Goal: Transaction & Acquisition: Purchase product/service

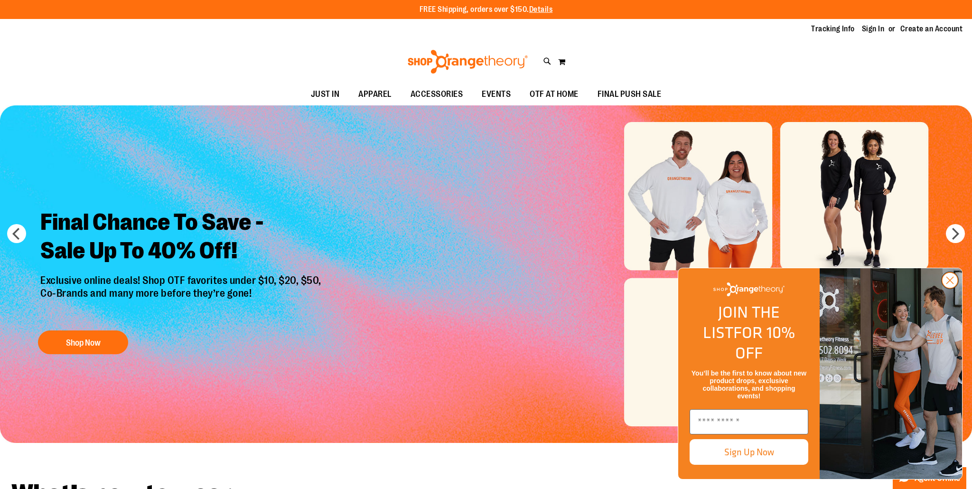
type input "**********"
click at [944, 288] on circle "Close dialog" at bounding box center [950, 281] width 16 height 16
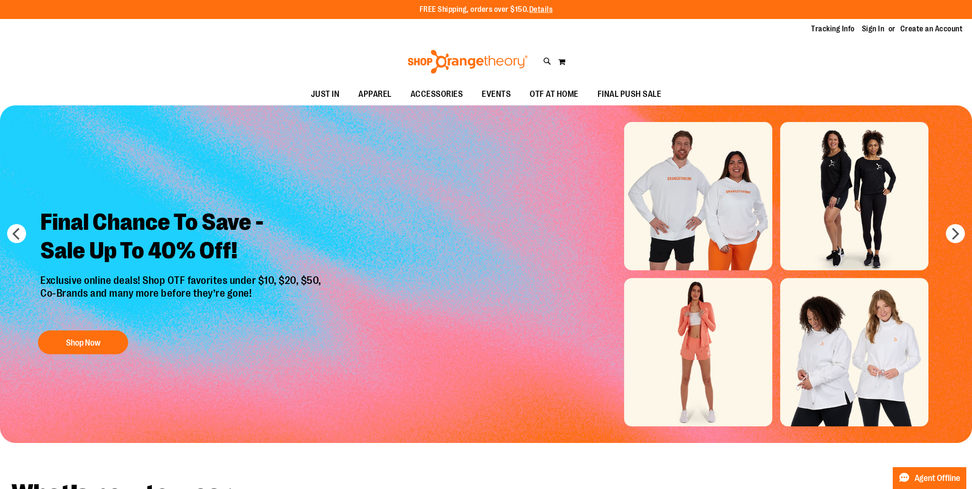
click at [692, 333] on img "Slide 1 of 6" at bounding box center [486, 274] width 972 height 338
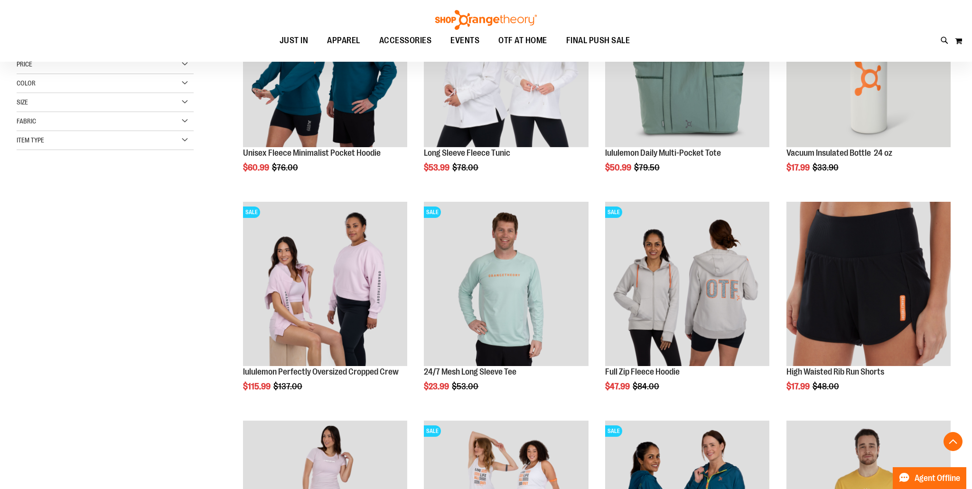
scroll to position [217, 0]
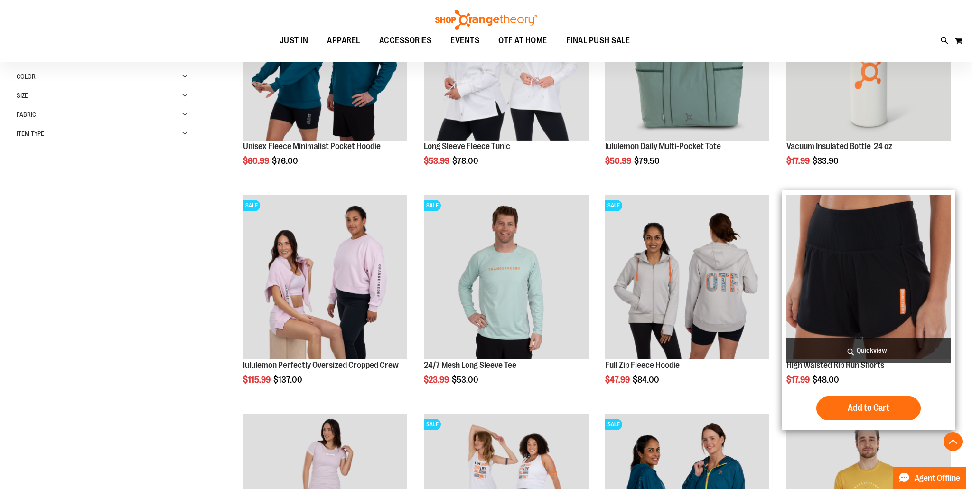
type input "**********"
click at [860, 257] on img "product" at bounding box center [869, 277] width 164 height 164
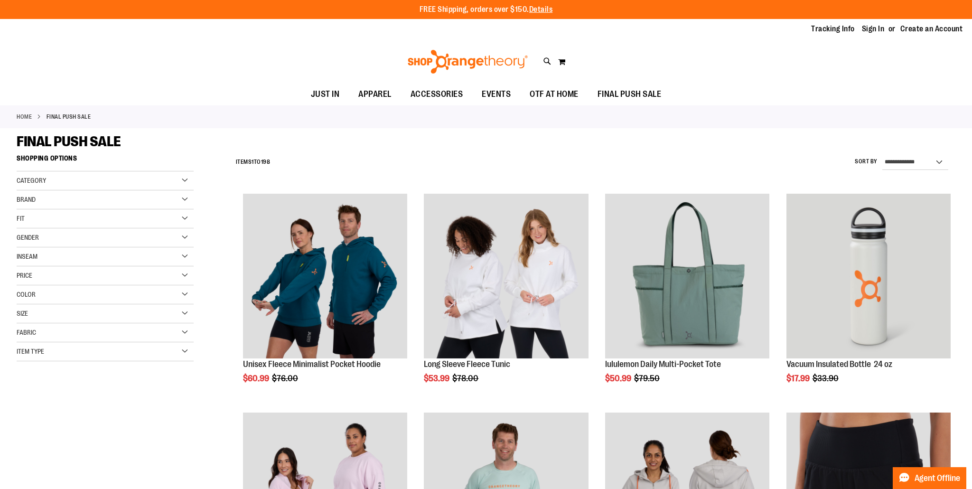
scroll to position [300, 0]
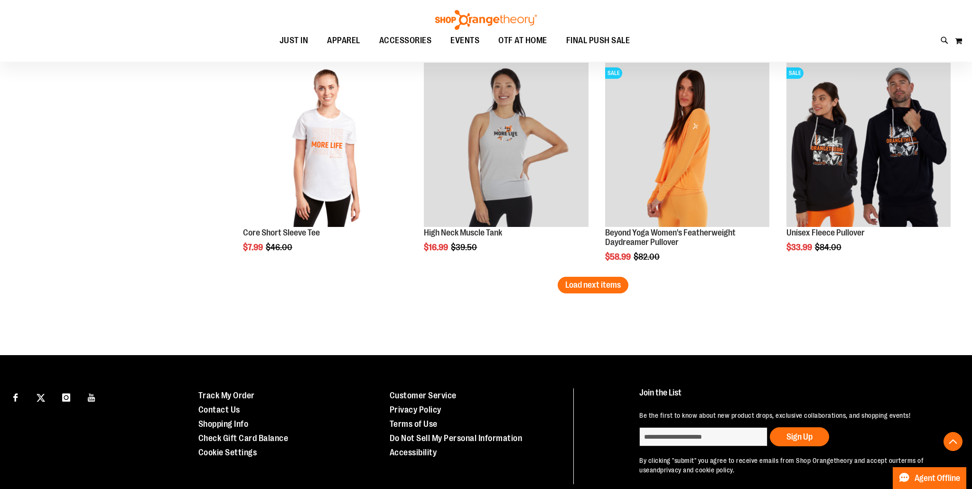
scroll to position [1893, 0]
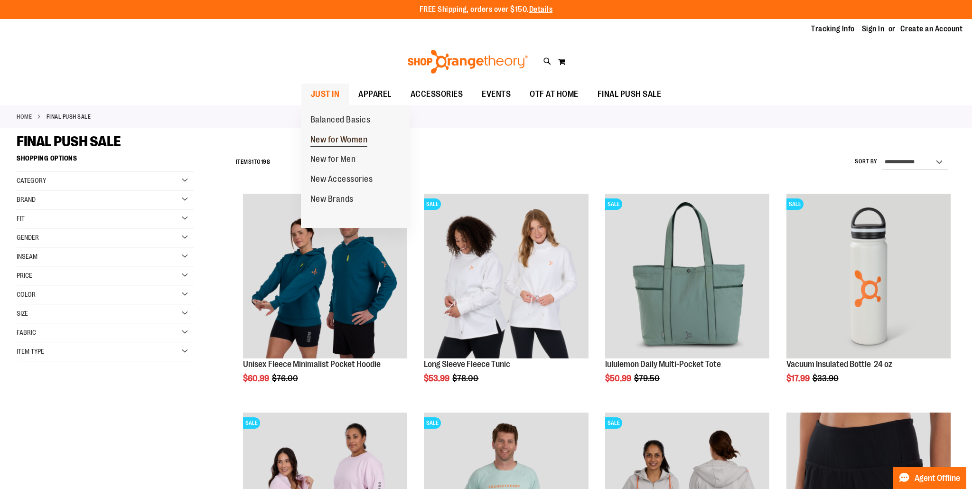
type input "**********"
click at [345, 142] on span "New for Women" at bounding box center [339, 141] width 57 height 12
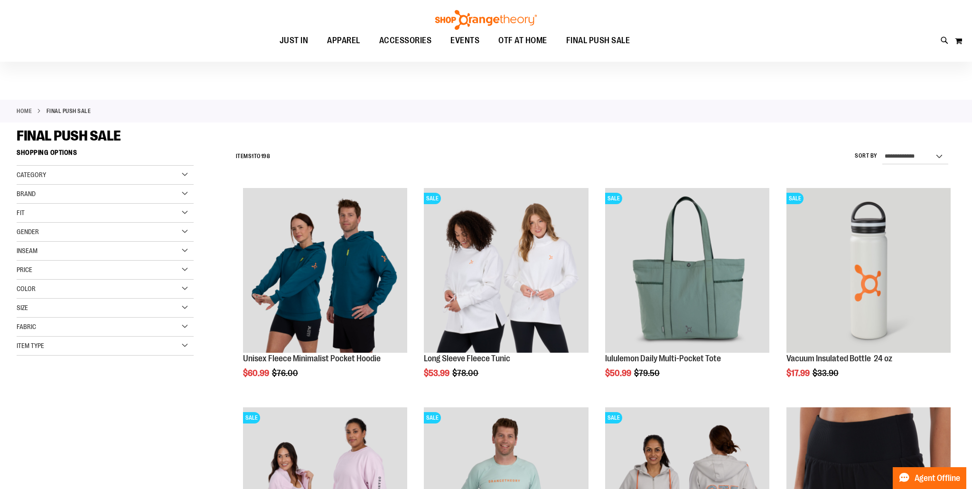
scroll to position [6, 0]
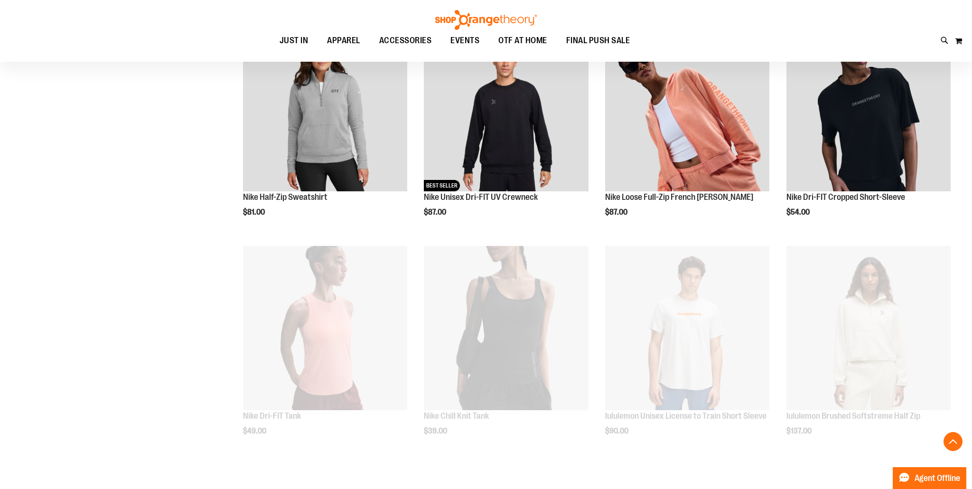
scroll to position [605, 0]
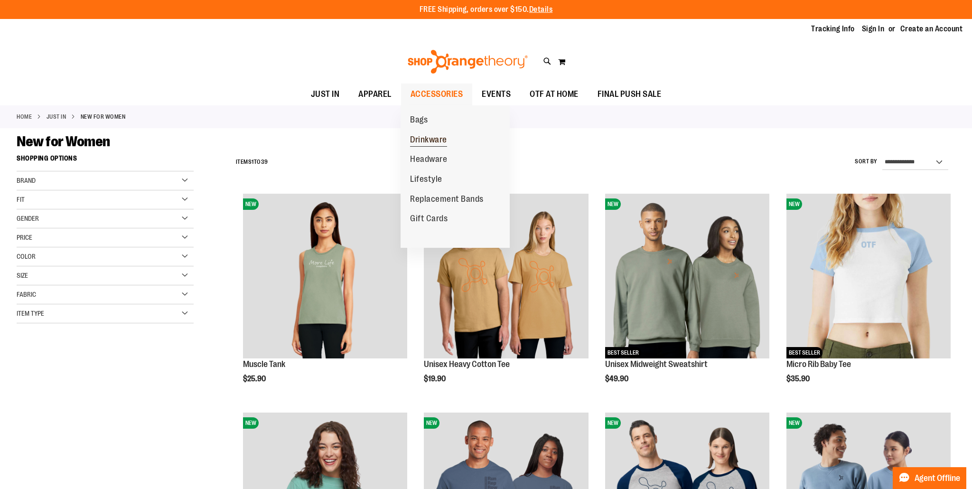
type input "**********"
click at [432, 140] on span "Drinkware" at bounding box center [428, 141] width 37 height 12
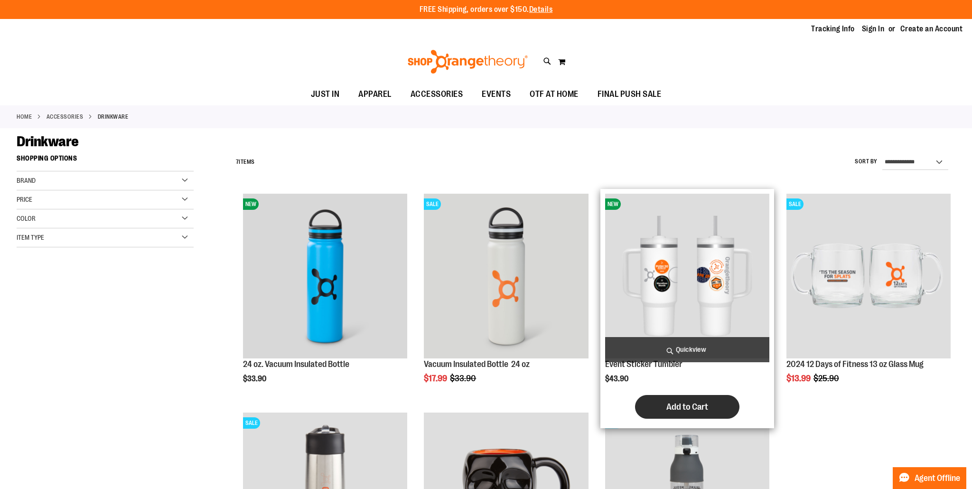
type input "**********"
click at [709, 406] on button "Add to Cart" at bounding box center [687, 407] width 104 height 24
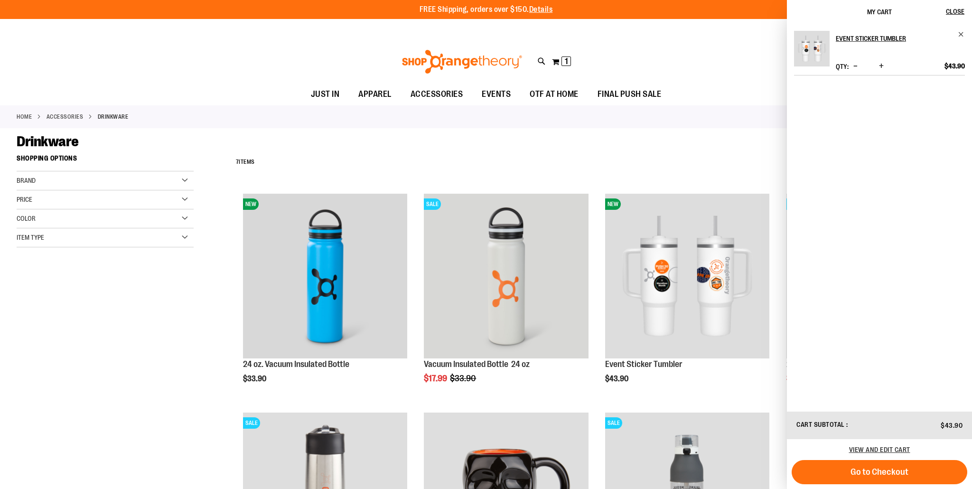
click at [664, 159] on div "**********" at bounding box center [593, 162] width 725 height 25
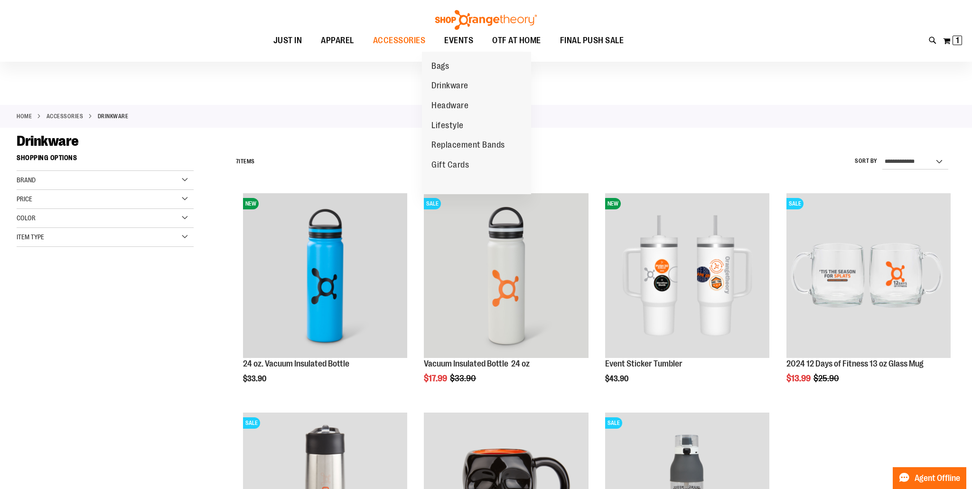
scroll to position [1, 0]
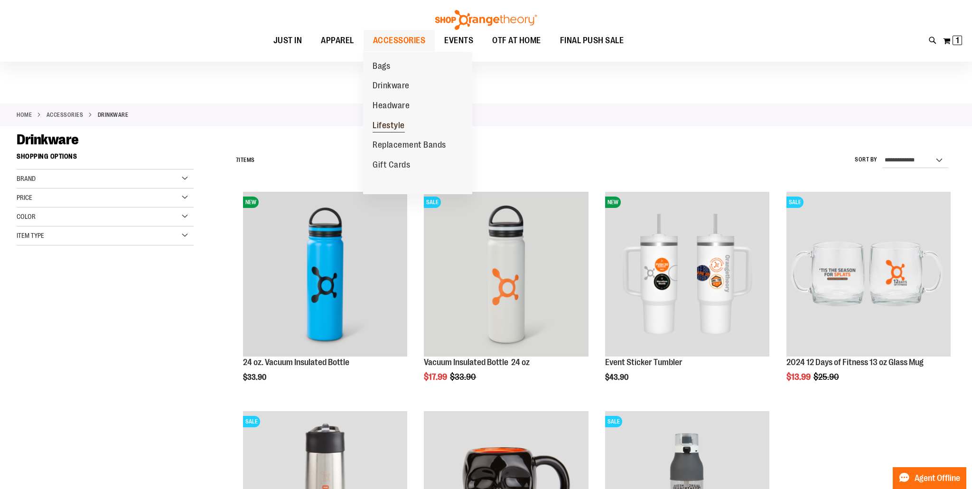
click at [396, 124] on span "Lifestyle" at bounding box center [389, 127] width 32 height 12
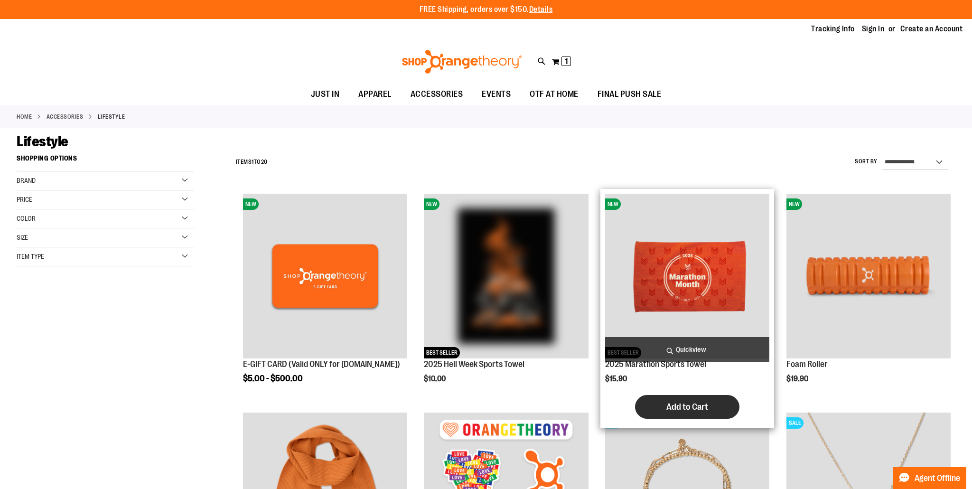
type input "**********"
click at [690, 409] on span "Add to Cart" at bounding box center [688, 407] width 42 height 10
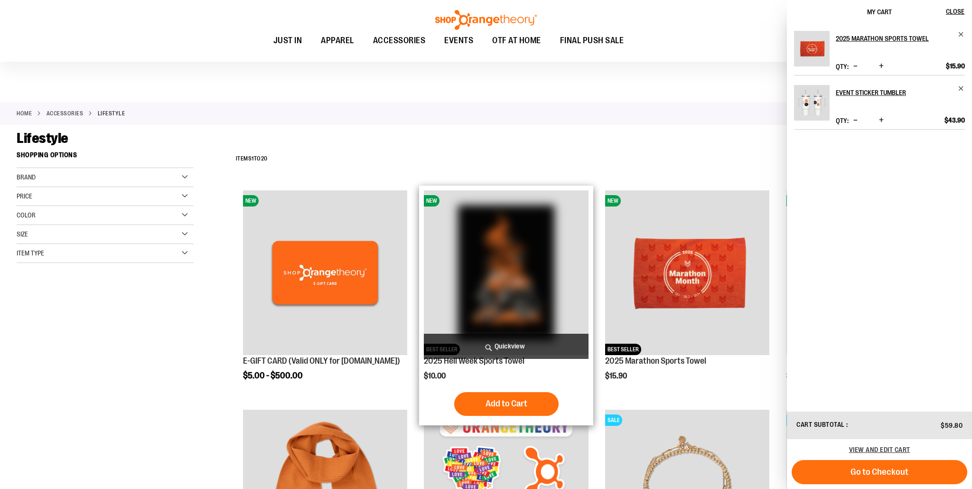
click at [532, 345] on span "Quickview" at bounding box center [506, 346] width 164 height 25
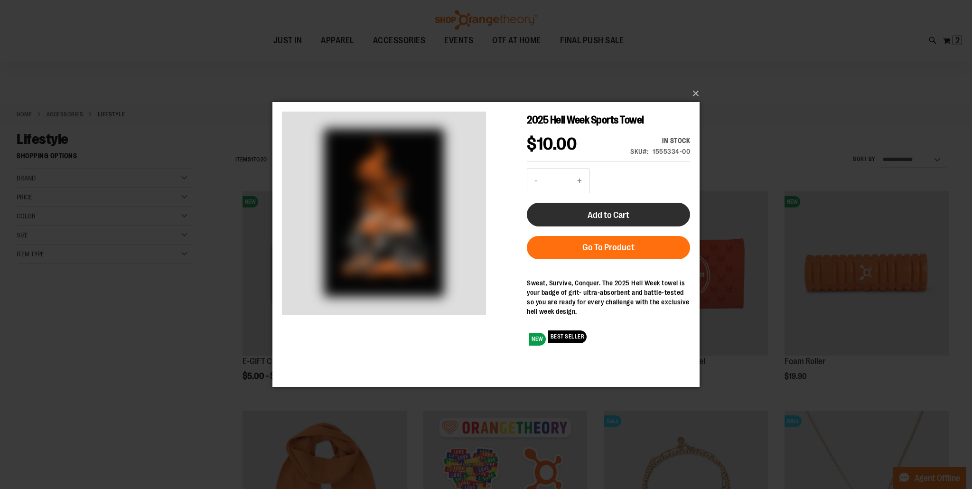
click at [602, 215] on span "Add to Cart" at bounding box center [609, 215] width 42 height 10
click at [694, 93] on button "×" at bounding box center [488, 93] width 427 height 21
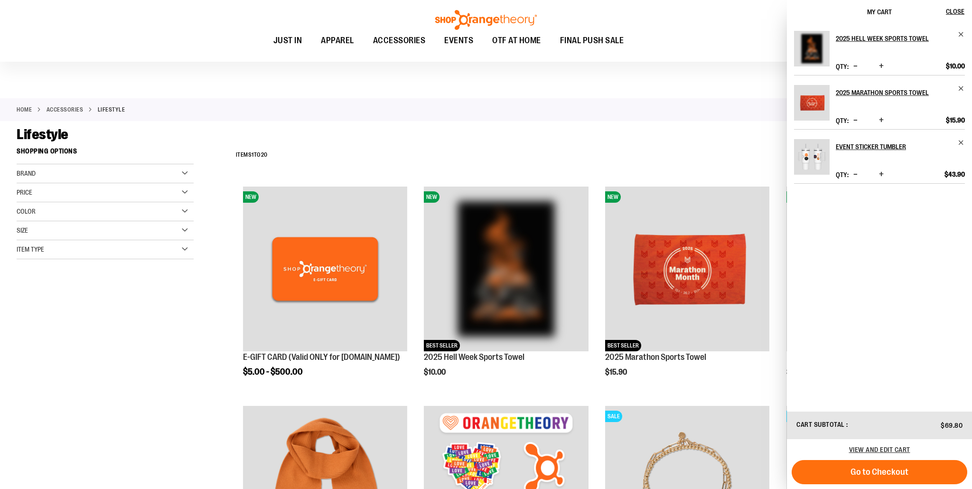
scroll to position [8, 0]
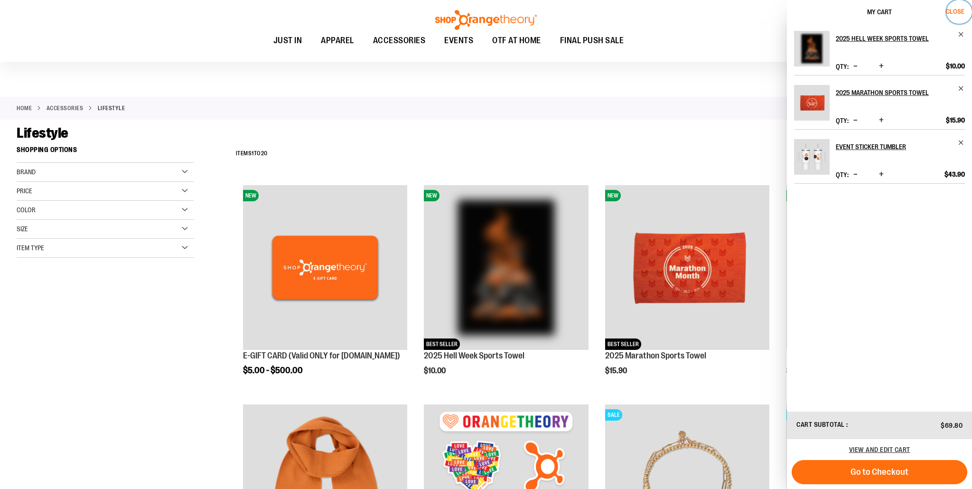
click at [951, 10] on span "Close" at bounding box center [955, 12] width 19 height 8
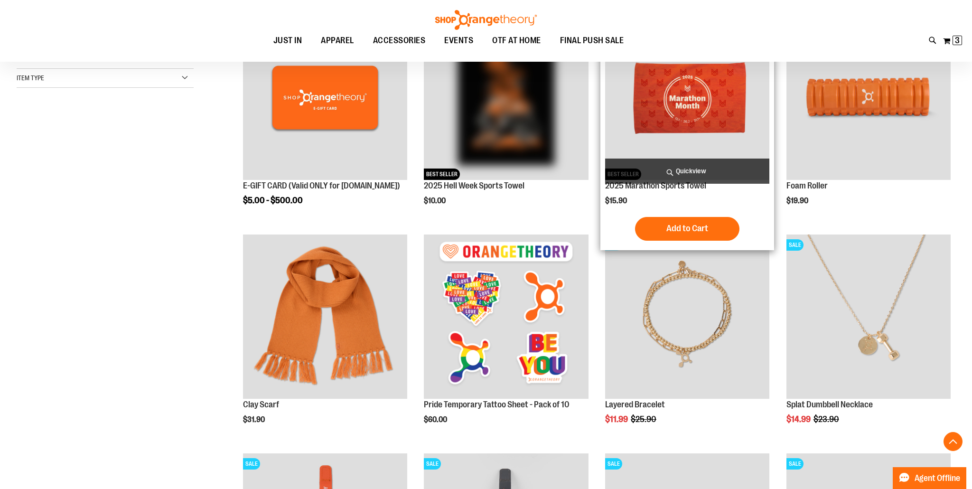
scroll to position [180, 0]
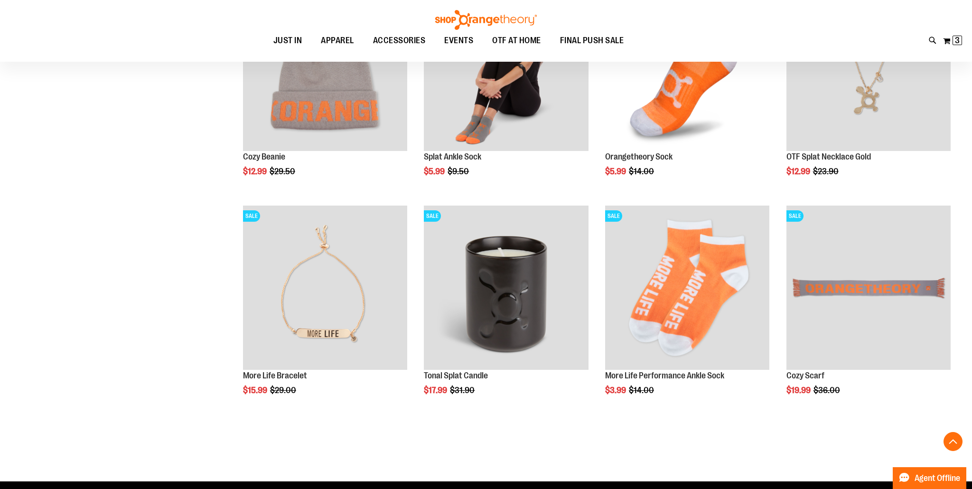
scroll to position [866, 0]
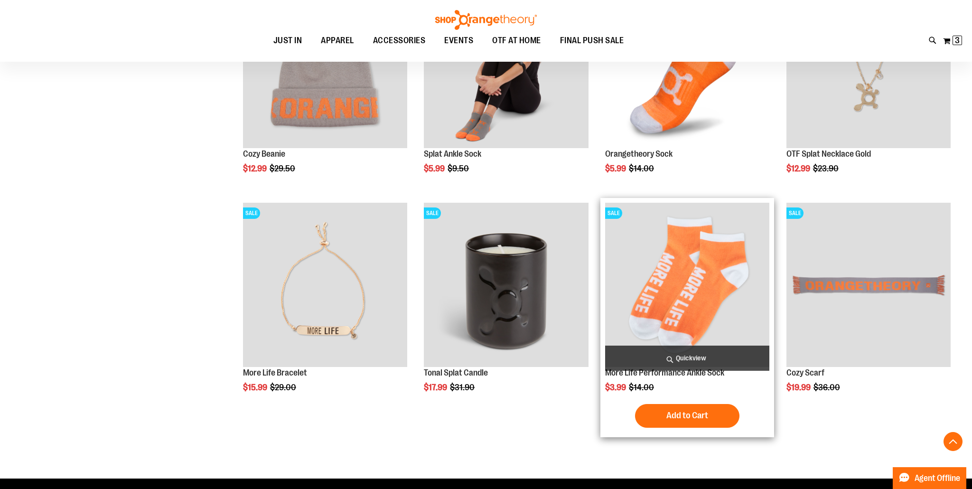
click at [696, 360] on span "Quickview" at bounding box center [687, 358] width 164 height 25
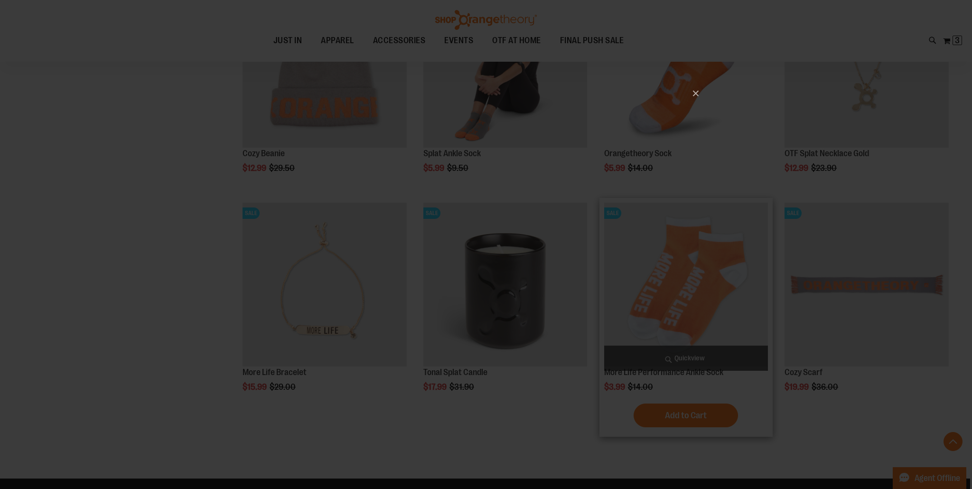
scroll to position [0, 0]
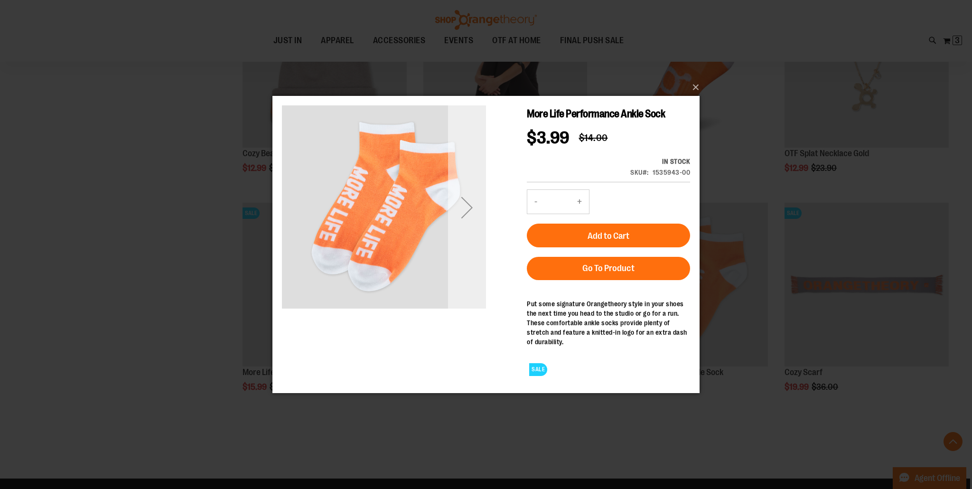
click at [471, 211] on div "Next" at bounding box center [467, 207] width 38 height 38
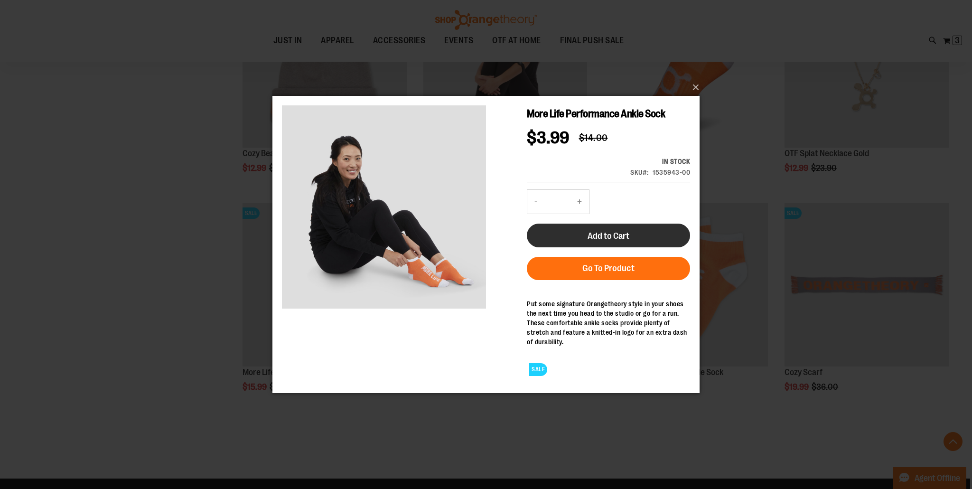
click at [617, 236] on span "Add to Cart" at bounding box center [609, 235] width 42 height 10
click at [694, 87] on button "×" at bounding box center [488, 87] width 427 height 21
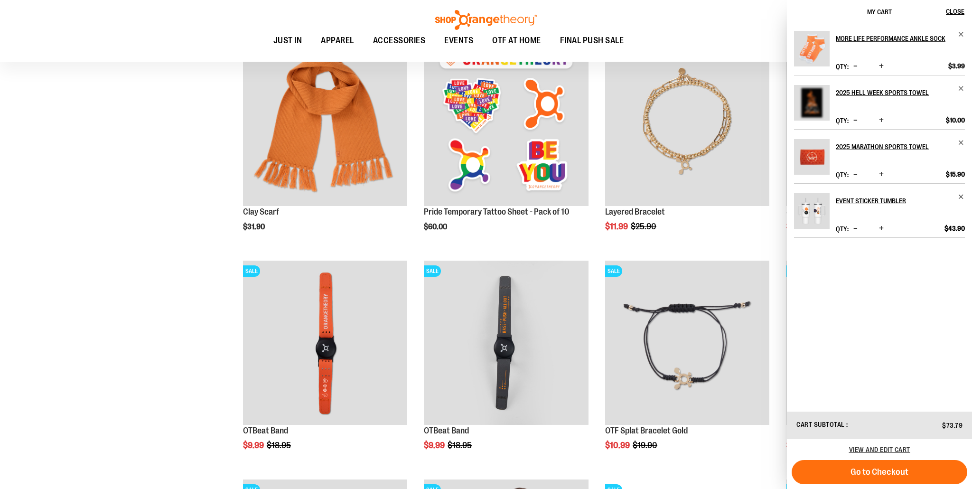
scroll to position [133, 0]
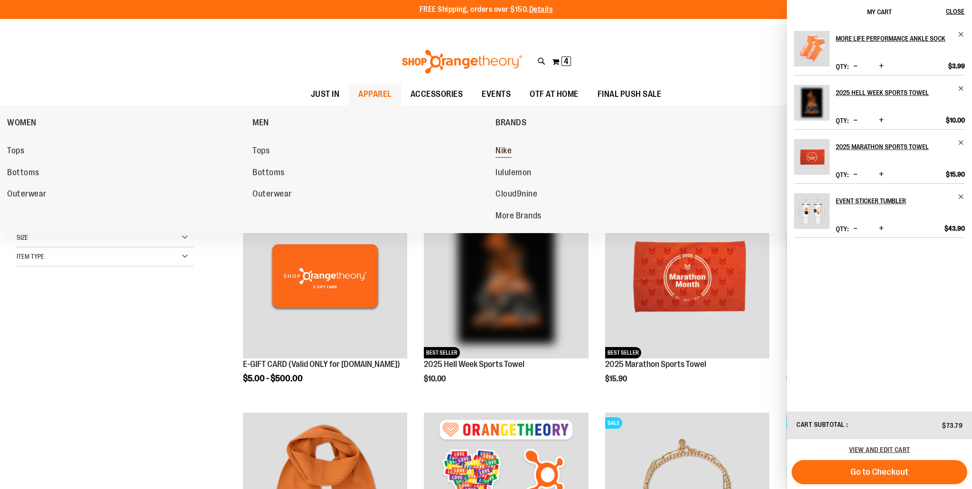
click at [502, 150] on span "Nike" at bounding box center [504, 152] width 16 height 12
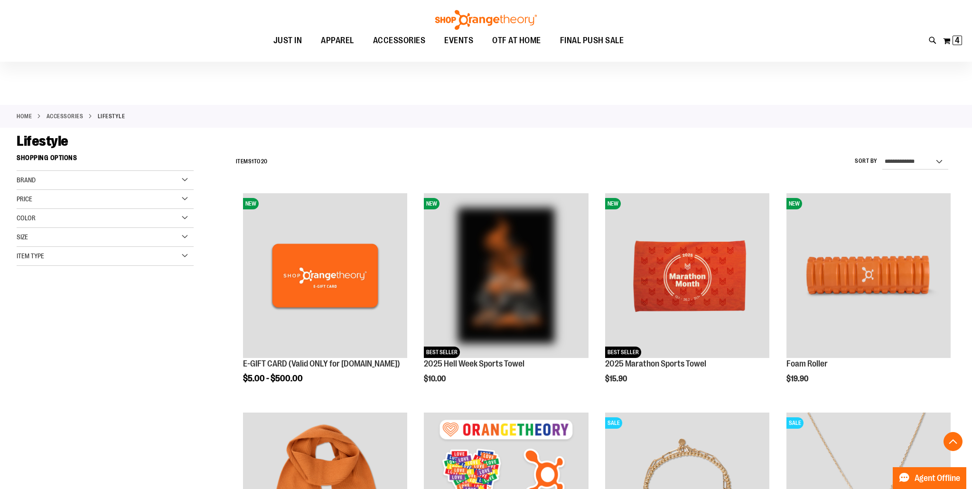
scroll to position [1033, 0]
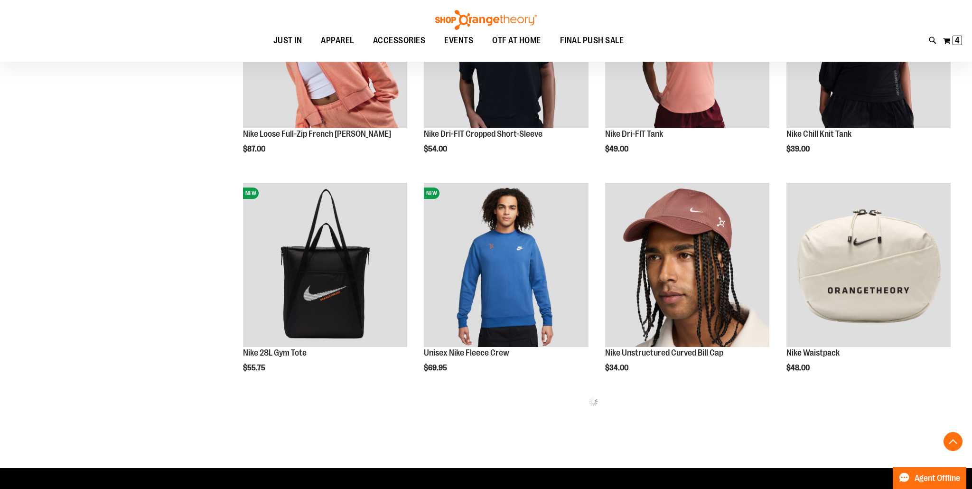
scroll to position [449, 0]
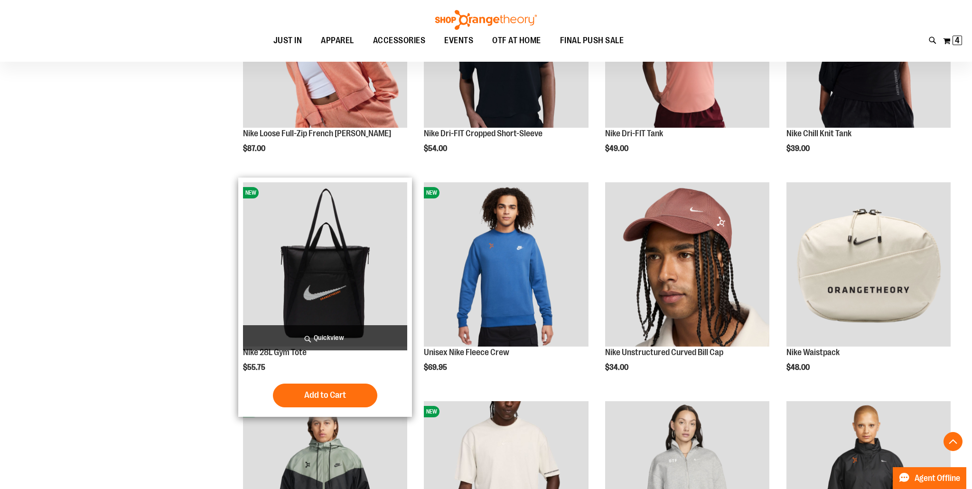
type input "**********"
click at [319, 297] on img "product" at bounding box center [325, 264] width 164 height 164
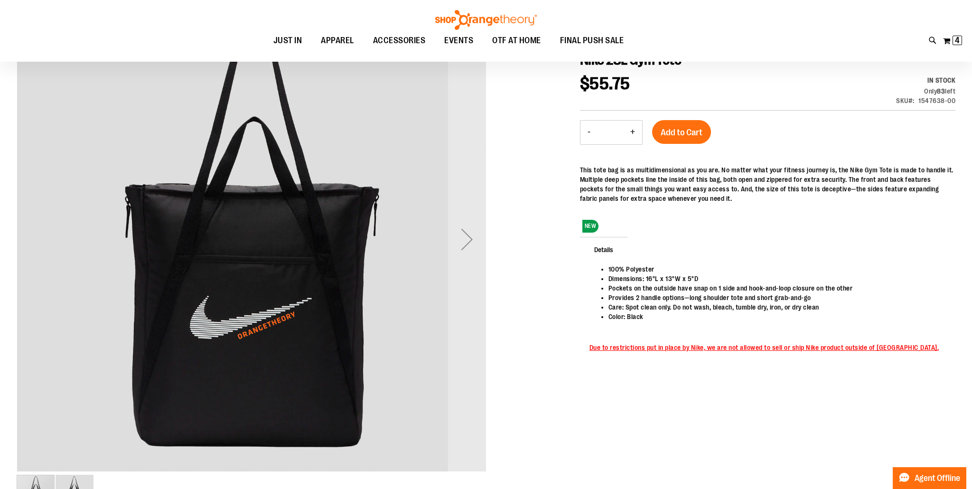
scroll to position [133, 0]
type input "**********"
click at [467, 240] on div "Next" at bounding box center [467, 240] width 38 height 38
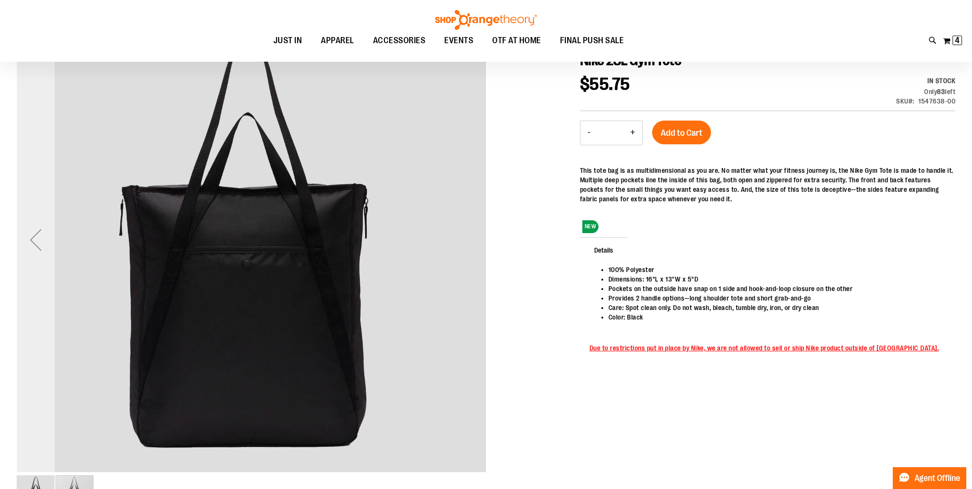
click at [34, 240] on div "Previous" at bounding box center [36, 240] width 38 height 38
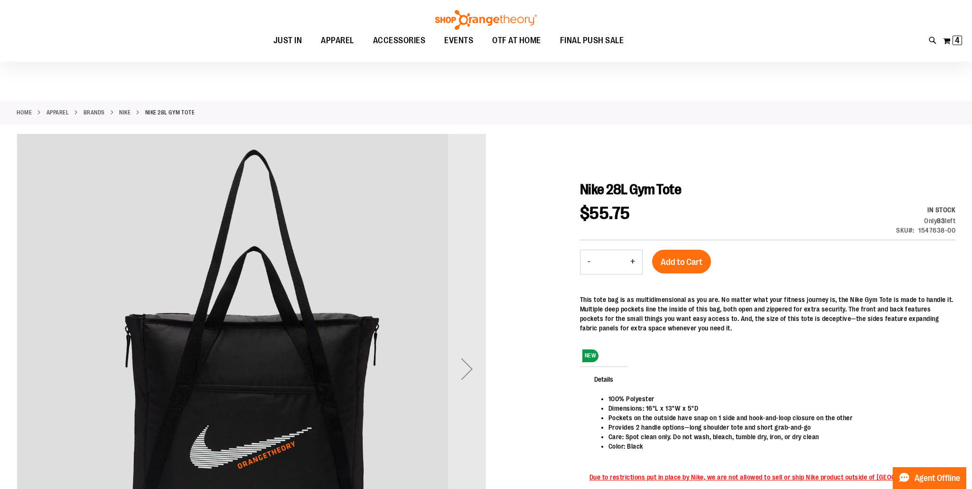
scroll to position [0, 0]
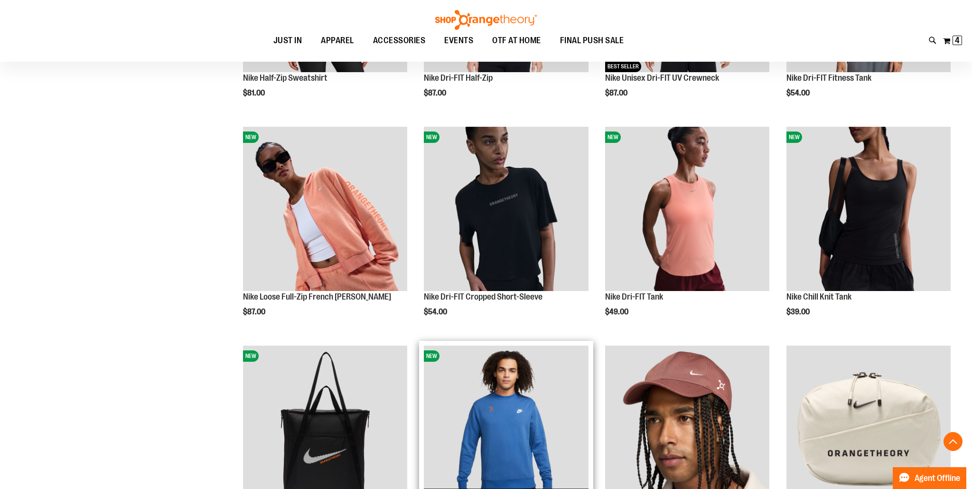
scroll to position [283, 0]
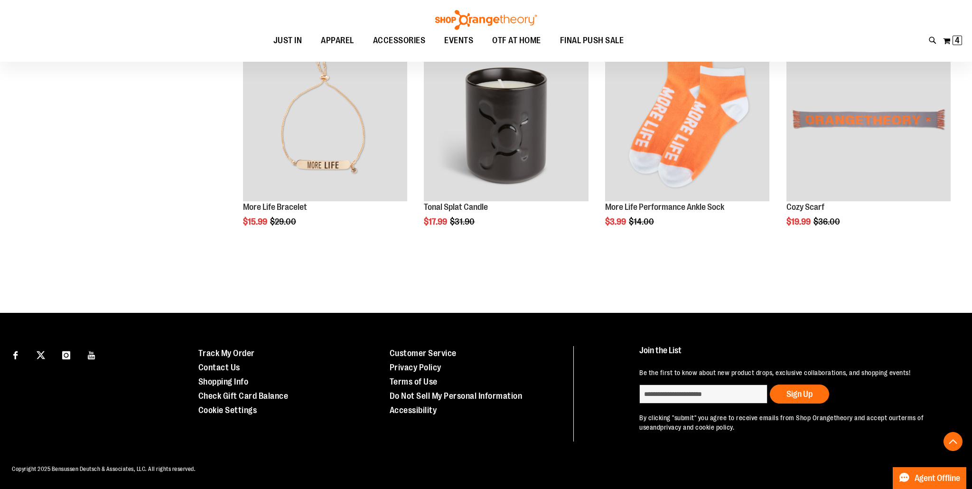
scroll to position [294, 0]
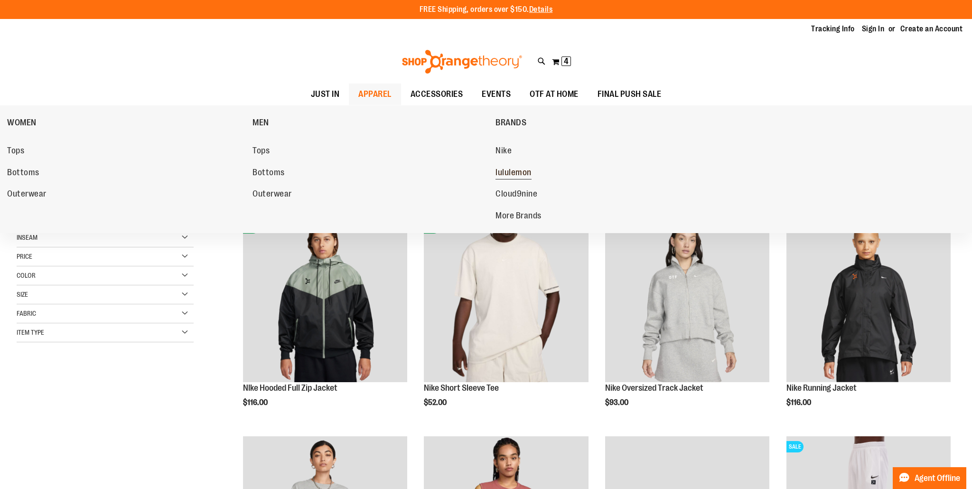
type input "**********"
click at [522, 171] on span "lululemon" at bounding box center [514, 174] width 36 height 12
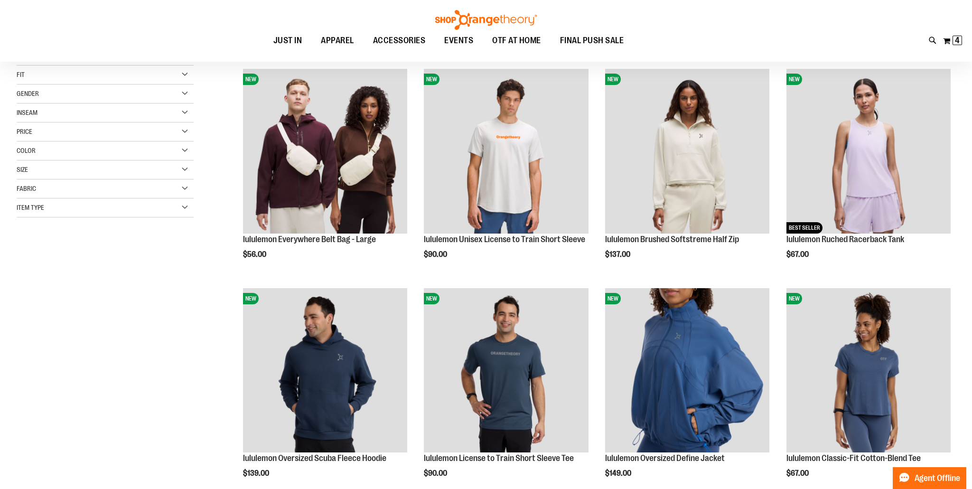
scroll to position [127, 0]
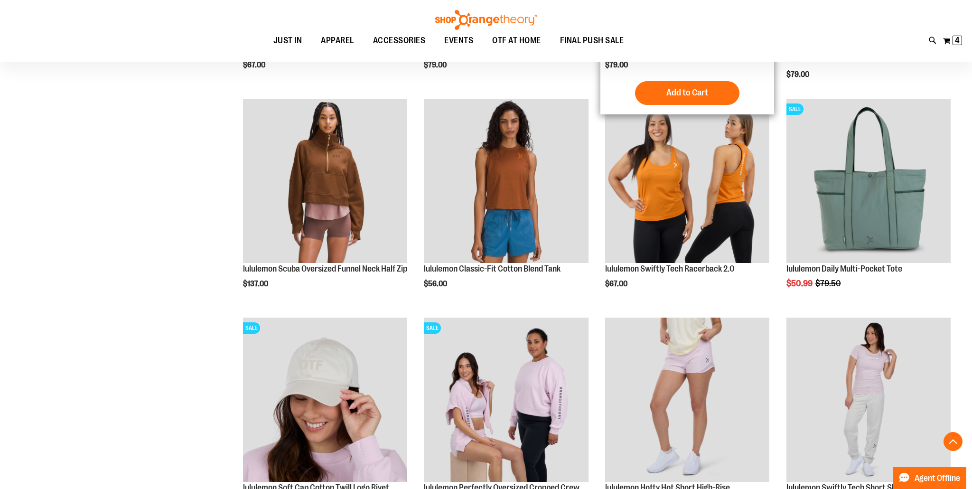
scroll to position [753, 0]
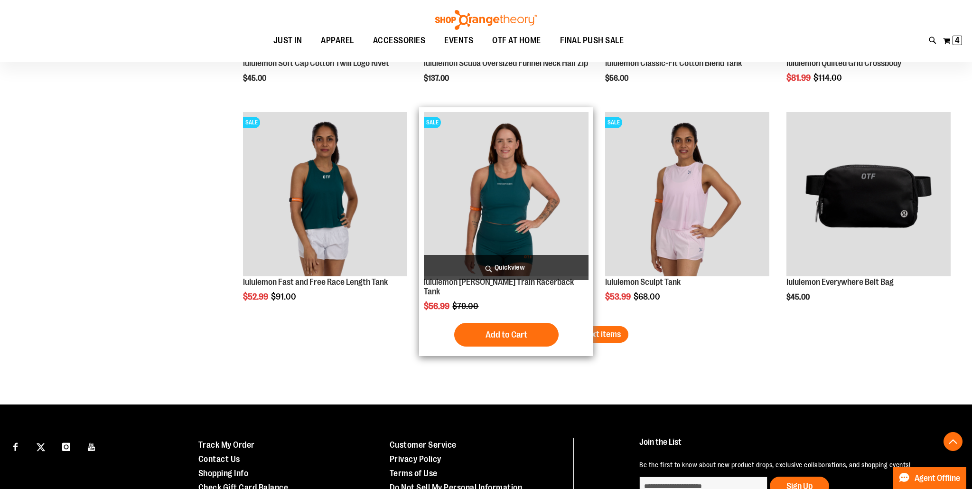
scroll to position [1832, 0]
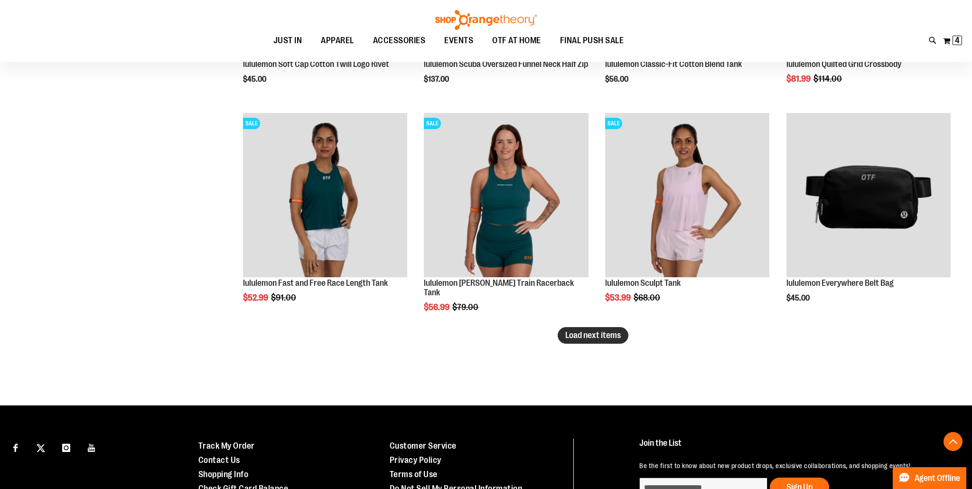
type input "**********"
click at [611, 338] on span "Load next items" at bounding box center [593, 334] width 56 height 9
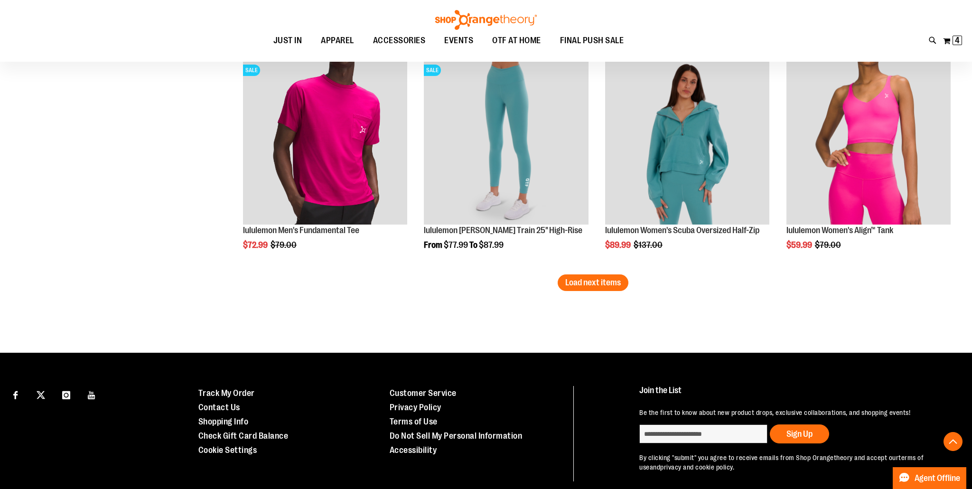
scroll to position [2582, 0]
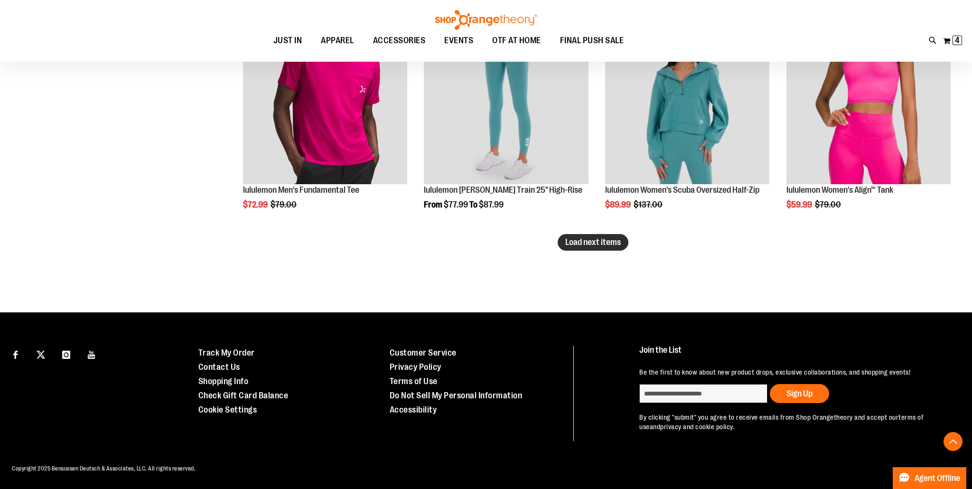
click at [612, 244] on span "Load next items" at bounding box center [593, 241] width 56 height 9
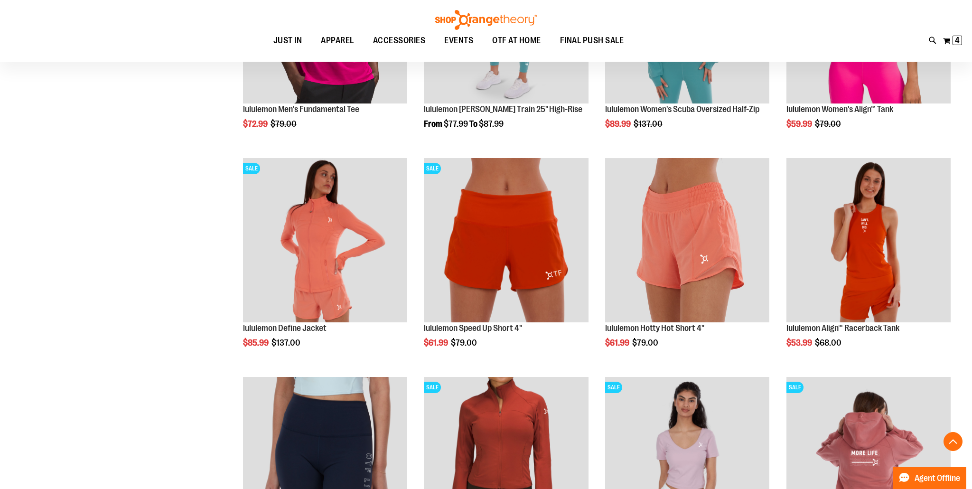
scroll to position [2663, 0]
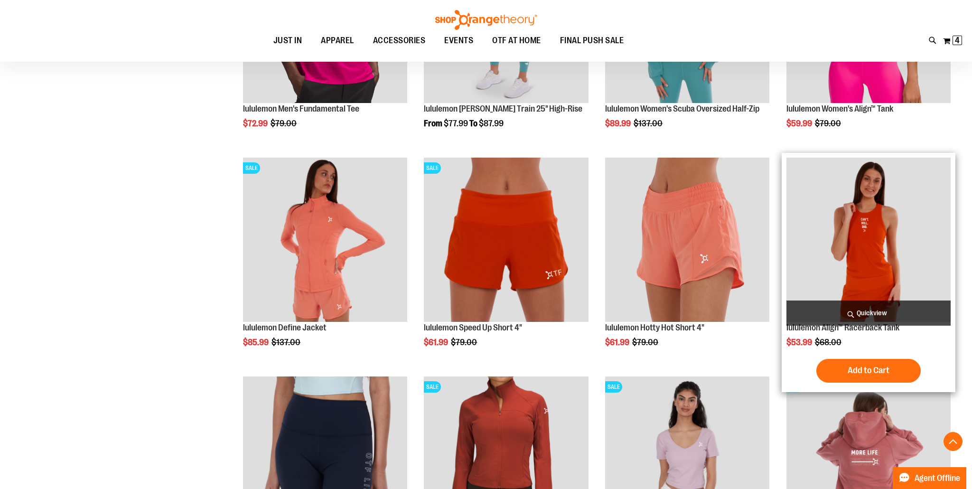
click at [917, 318] on span "Quickview" at bounding box center [869, 313] width 164 height 25
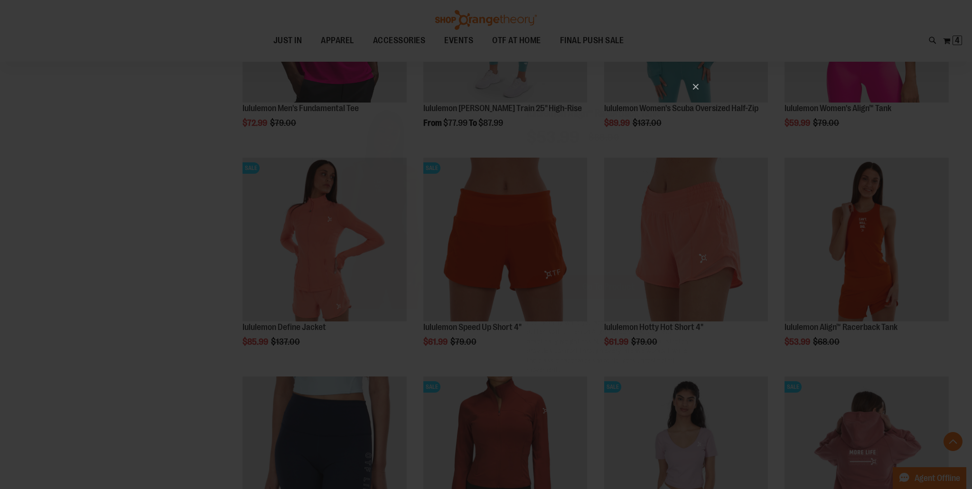
scroll to position [0, 0]
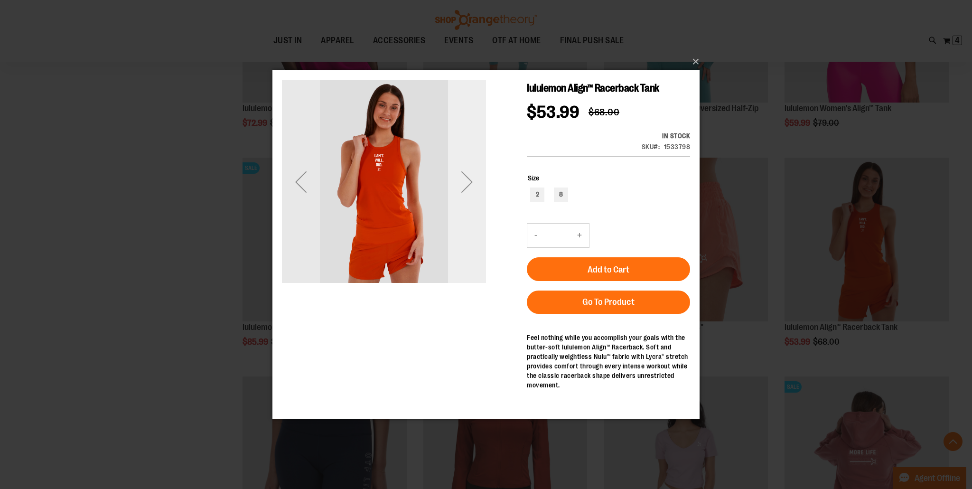
click at [469, 181] on div "Next" at bounding box center [467, 182] width 38 height 38
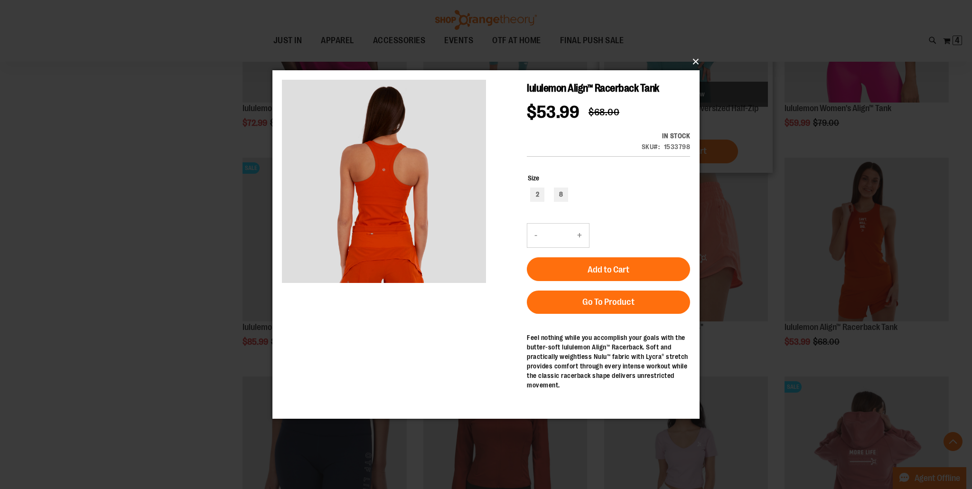
click at [696, 64] on button "×" at bounding box center [488, 61] width 427 height 21
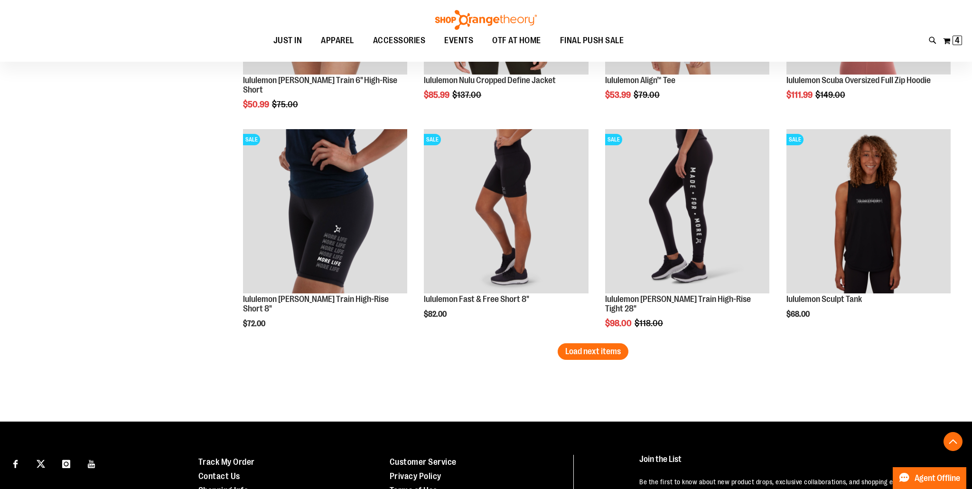
scroll to position [3130, 0]
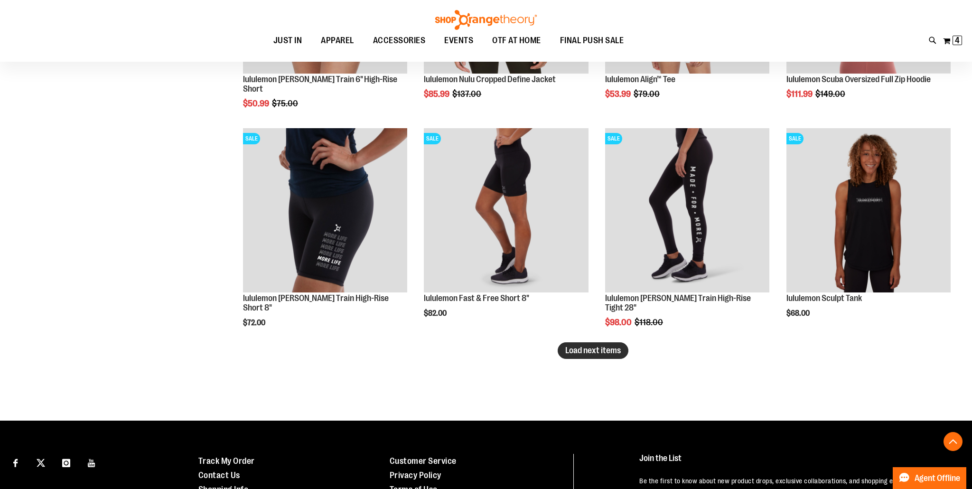
click at [617, 350] on span "Load next items" at bounding box center [593, 350] width 56 height 9
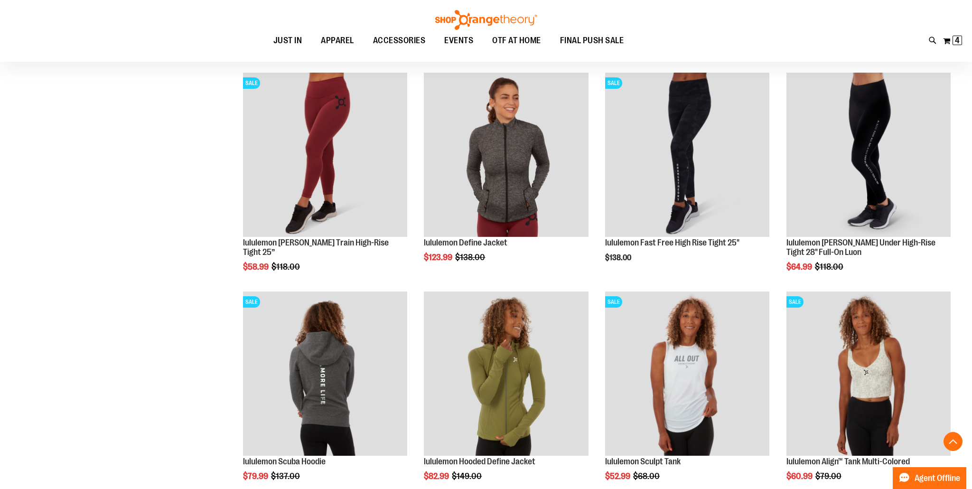
scroll to position [3406, 0]
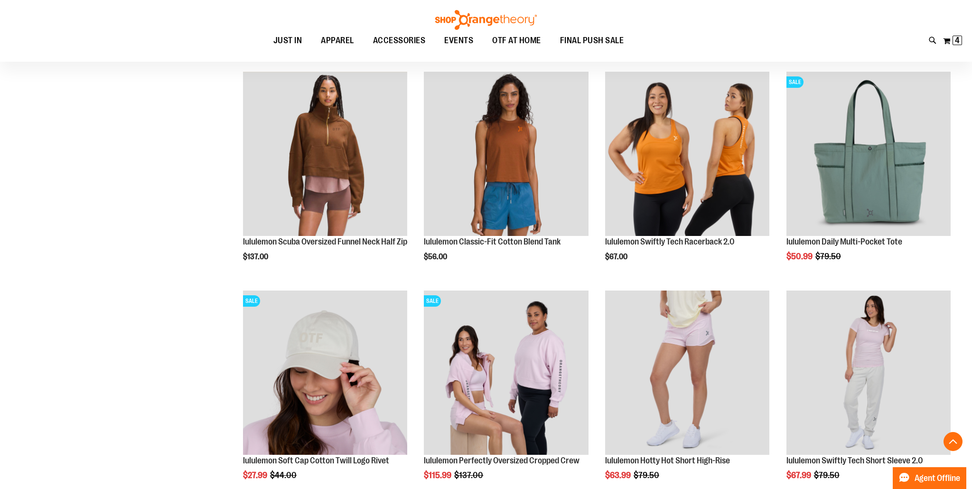
scroll to position [38, 0]
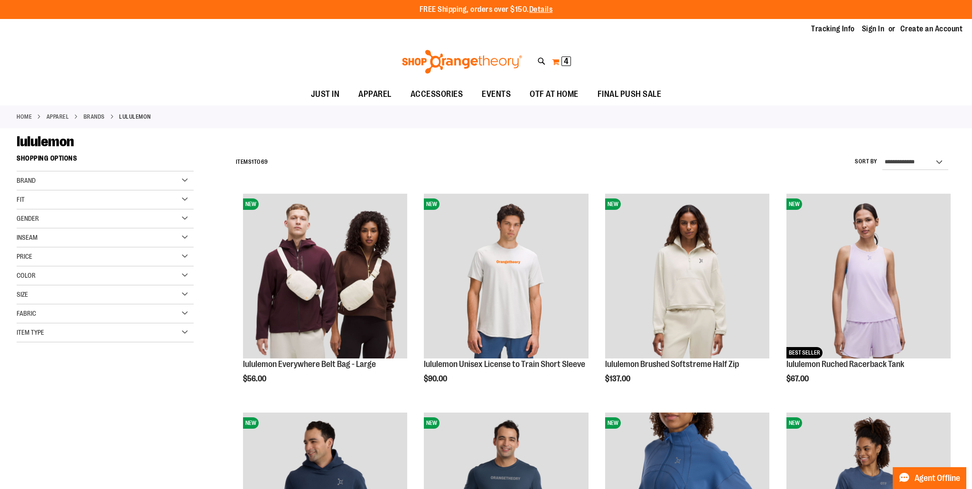
click at [563, 62] on span "4 4 items" at bounding box center [566, 60] width 9 height 9
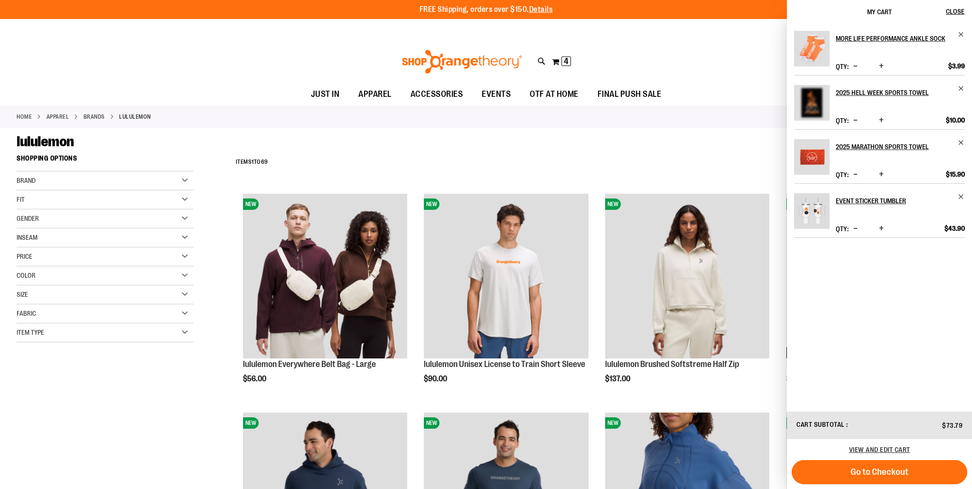
click at [882, 228] on span "Increase product quantity" at bounding box center [881, 228] width 5 height 9
click at [857, 228] on span "Decrease product quantity" at bounding box center [856, 228] width 4 height 9
click at [908, 470] on button "Go to Checkout" at bounding box center [880, 472] width 176 height 24
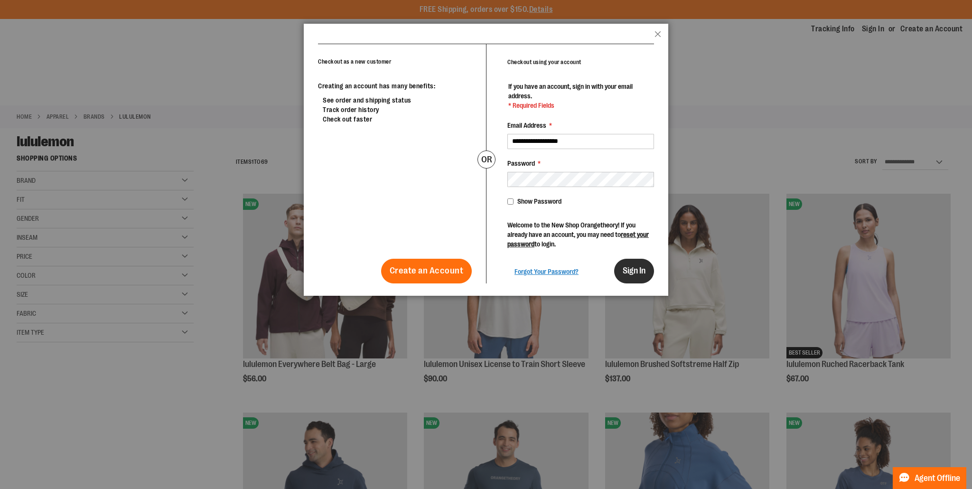
click at [638, 271] on span "Sign In" at bounding box center [634, 270] width 23 height 9
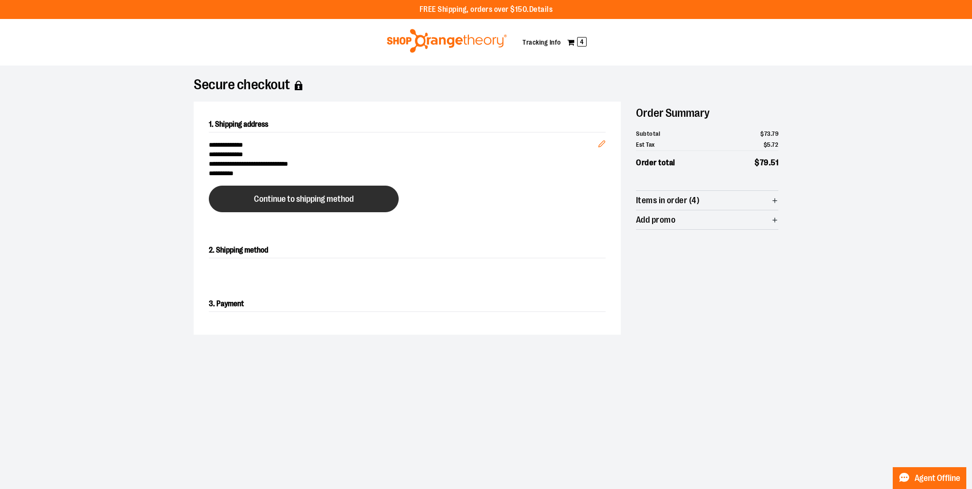
click at [362, 200] on button "Continue to shipping method" at bounding box center [304, 199] width 190 height 27
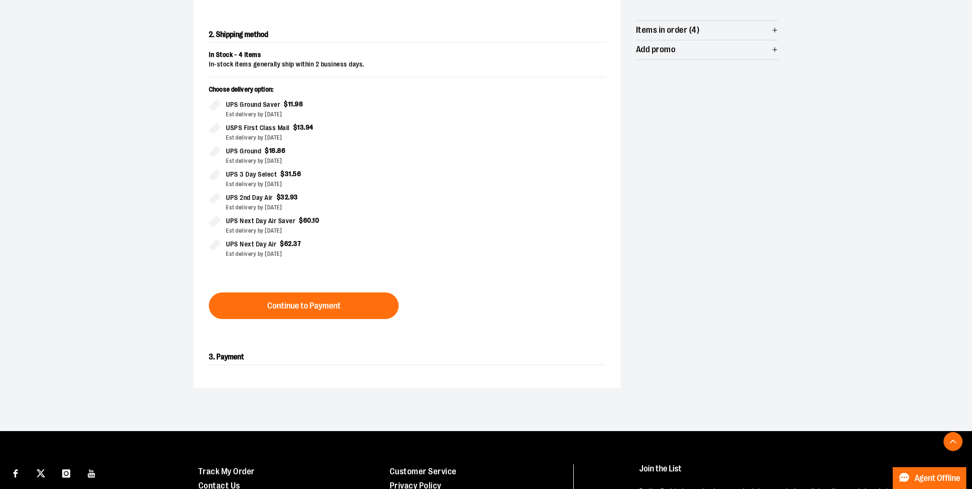
scroll to position [182, 0]
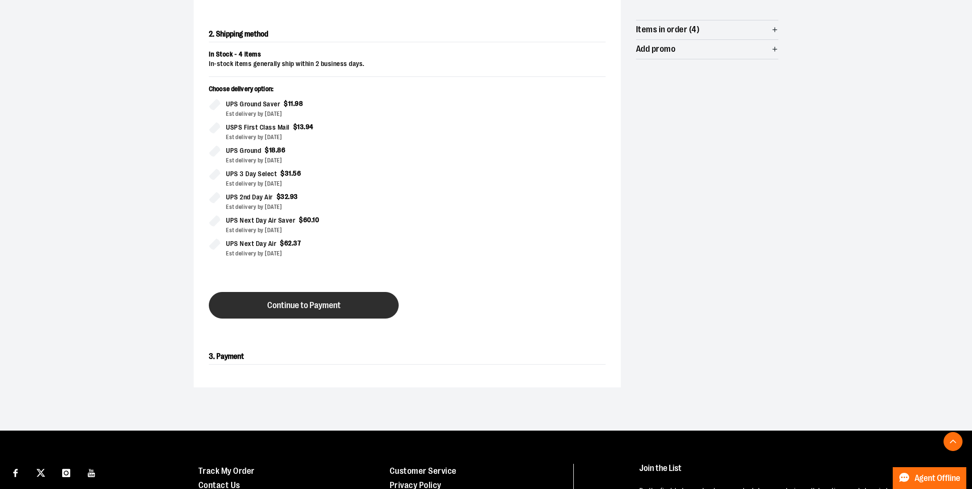
click at [323, 301] on span "Continue to Payment" at bounding box center [304, 305] width 74 height 9
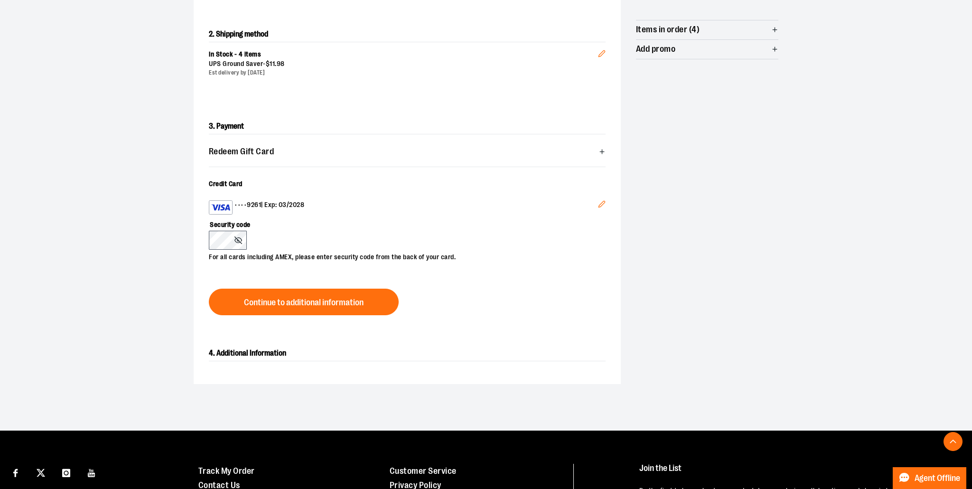
click at [238, 240] on line at bounding box center [238, 240] width 7 height 7
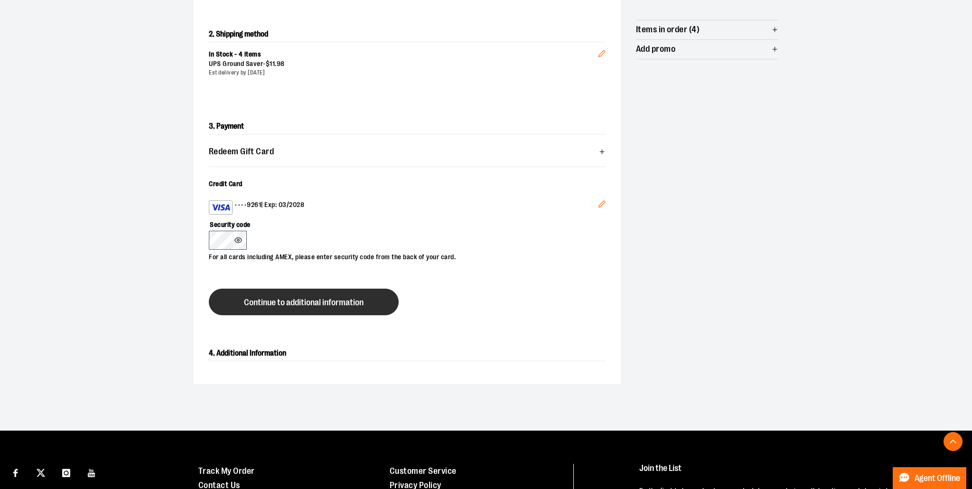
click at [364, 302] on span "Continue to additional information" at bounding box center [304, 302] width 120 height 9
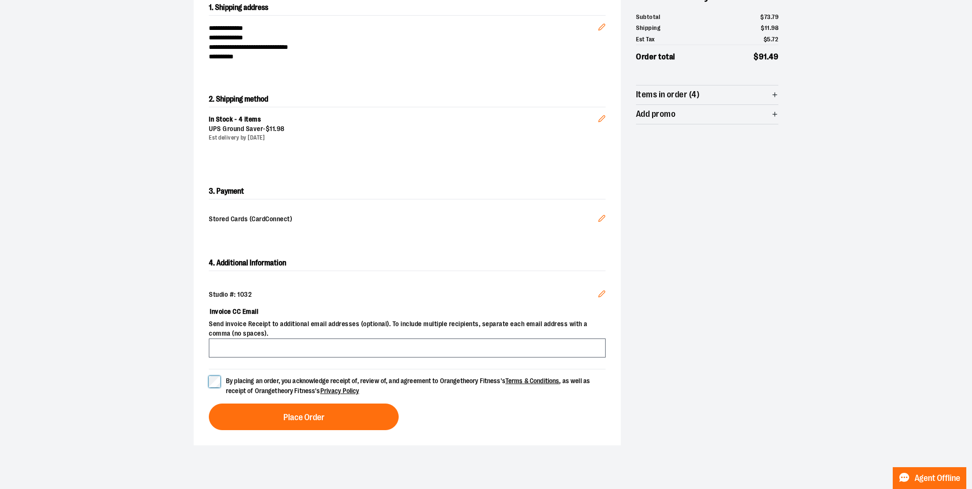
scroll to position [117, 0]
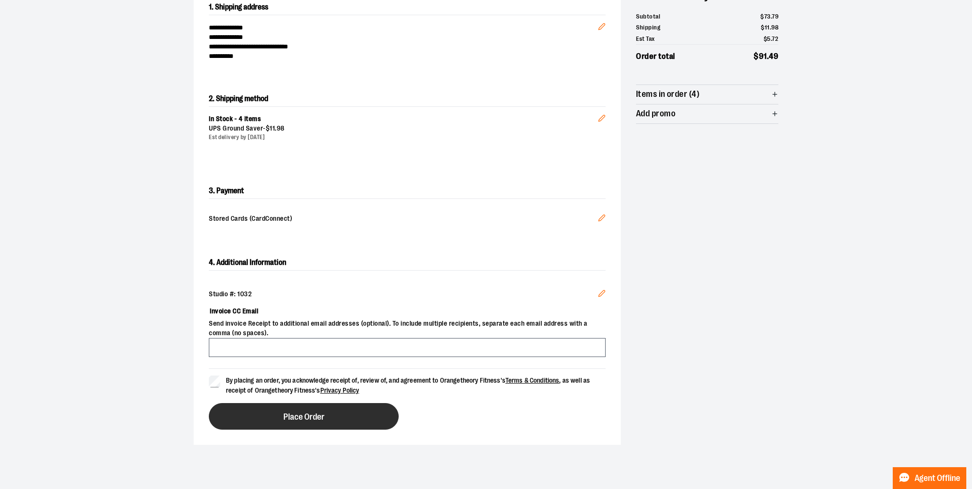
click at [334, 415] on button "Place Order" at bounding box center [304, 416] width 190 height 27
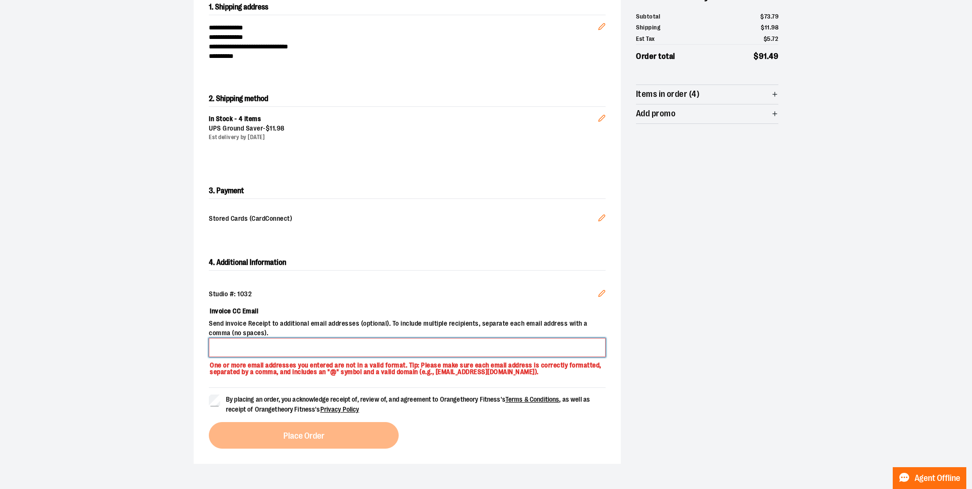
click at [336, 350] on input "Invoice CC Email" at bounding box center [407, 347] width 397 height 19
type input "**********"
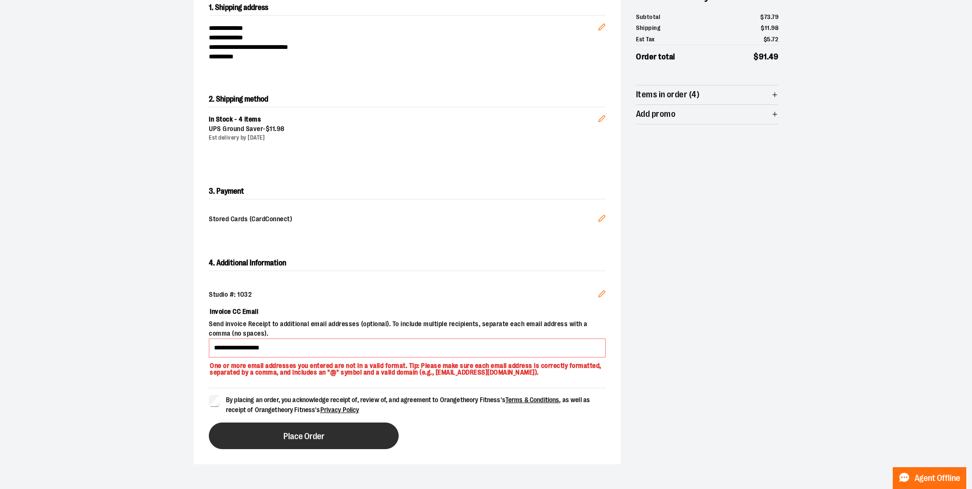
click at [344, 435] on button "Place Order" at bounding box center [304, 436] width 190 height 27
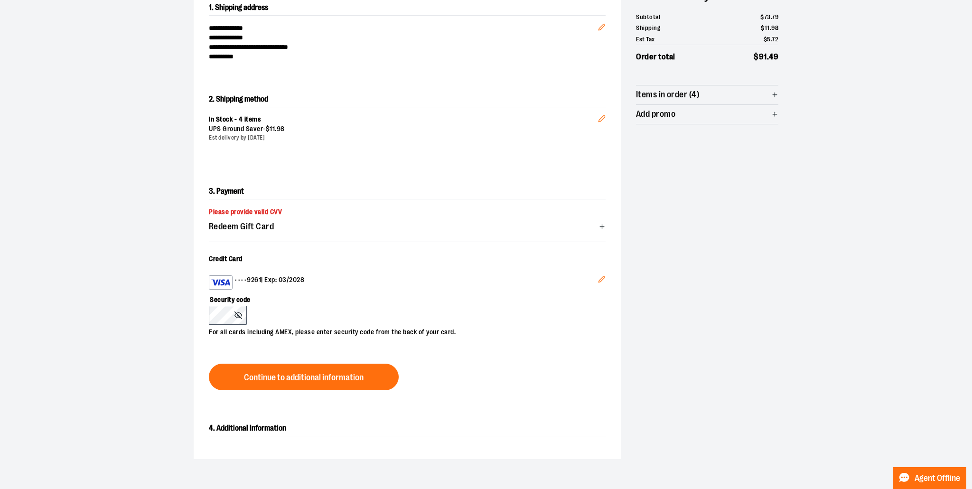
click at [602, 226] on icon "button" at bounding box center [602, 226] width 7 height 7
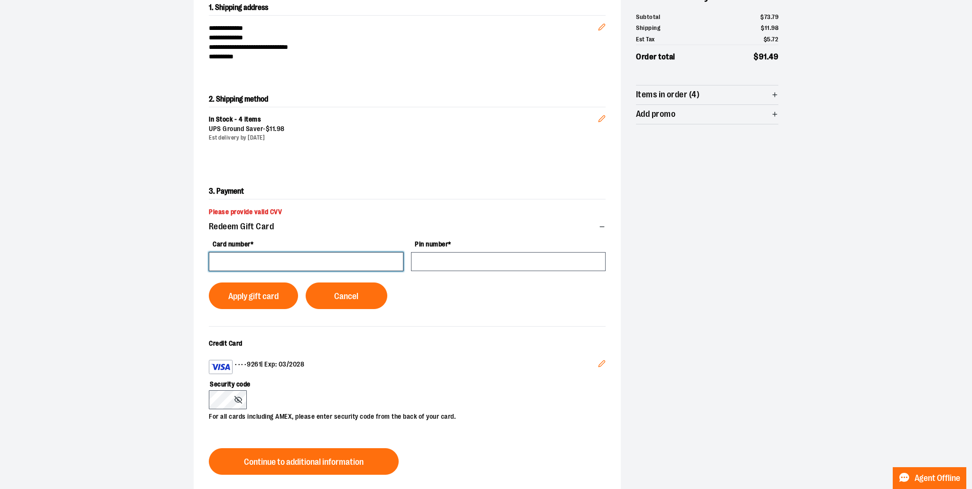
click at [362, 263] on input "Card number *" at bounding box center [306, 261] width 195 height 19
click at [603, 226] on icon "button" at bounding box center [602, 226] width 7 height 7
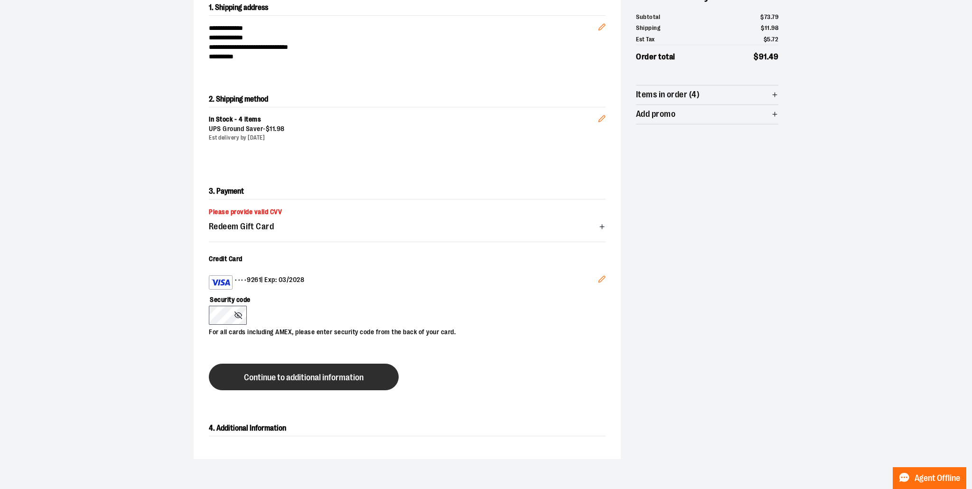
click at [305, 377] on span "Continue to additional information" at bounding box center [304, 377] width 120 height 9
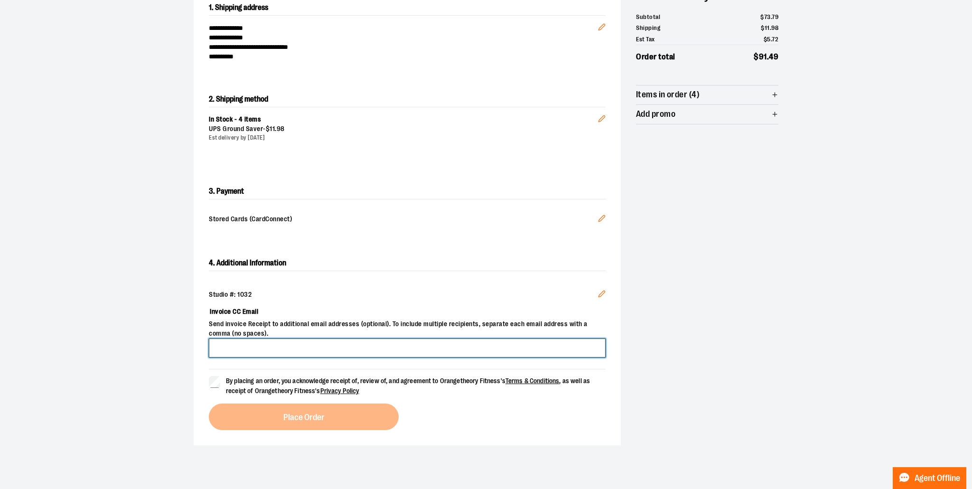
click at [353, 342] on input "Invoice CC Email" at bounding box center [407, 348] width 397 height 19
type input "**********"
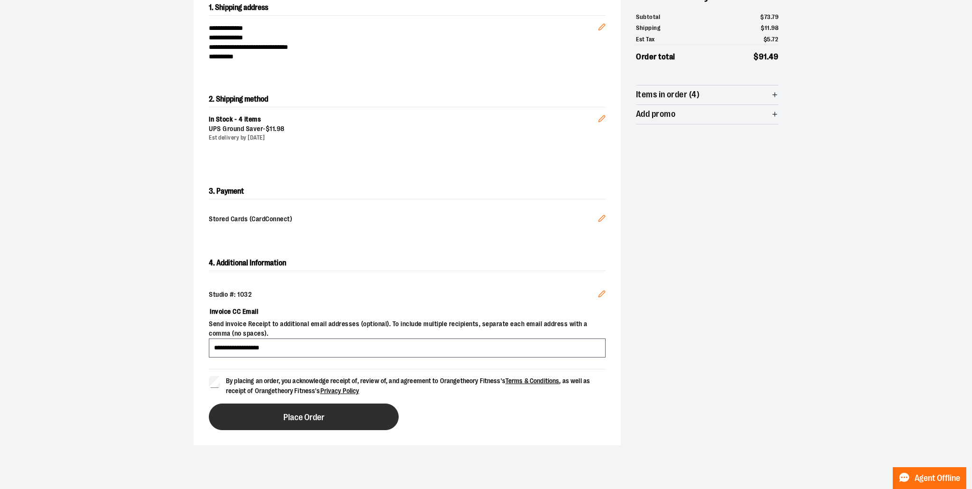
click at [352, 416] on button "Place Order" at bounding box center [304, 417] width 190 height 27
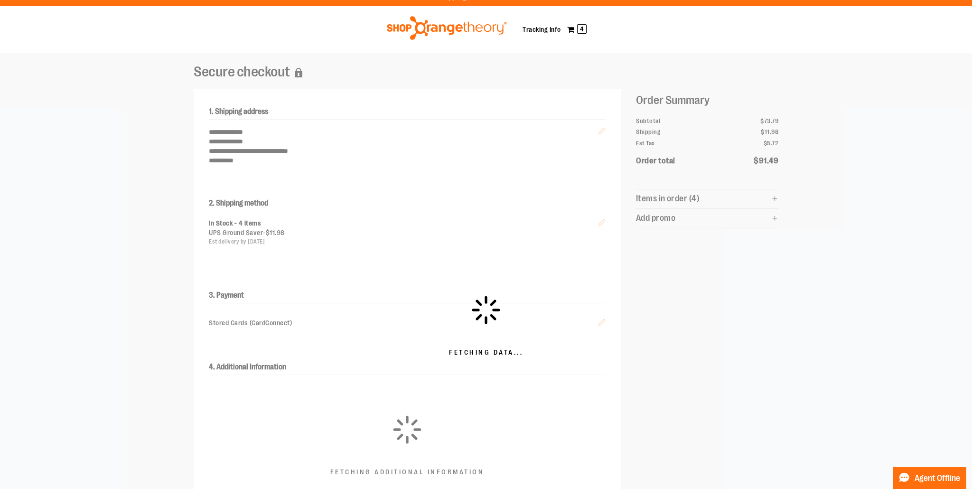
scroll to position [12, 0]
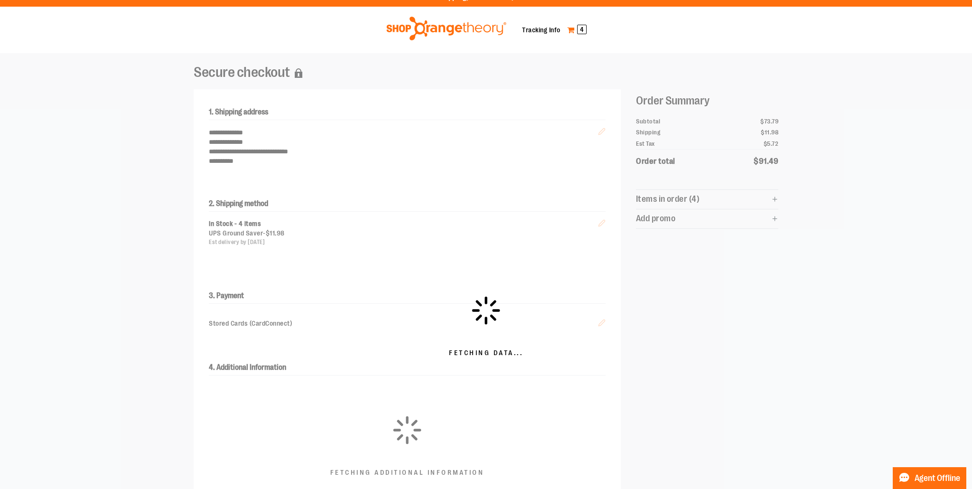
click at [581, 27] on span "4" at bounding box center [581, 29] width 9 height 9
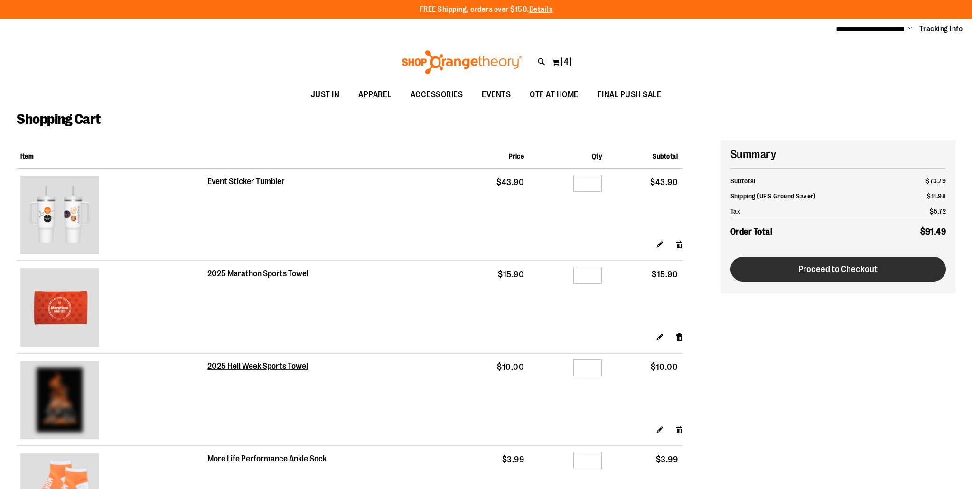
type input "**********"
click at [866, 266] on span "Proceed to Checkout" at bounding box center [838, 269] width 79 height 10
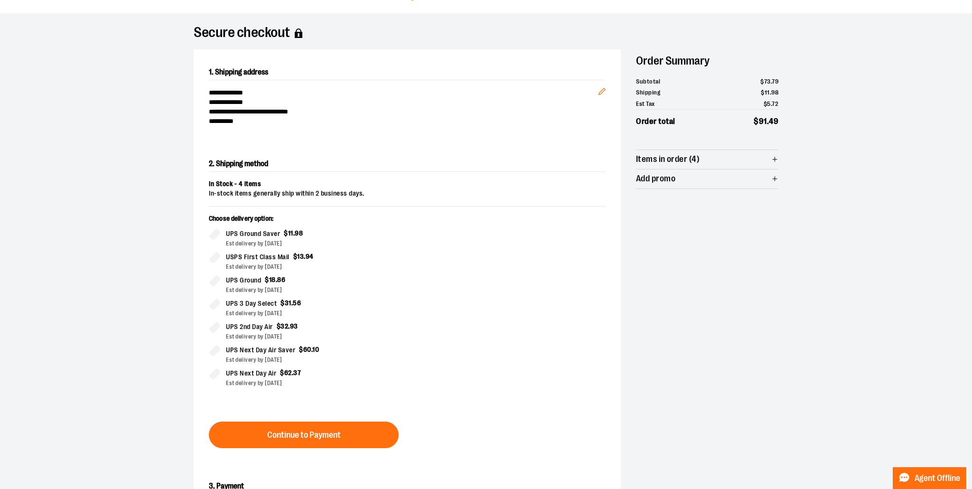
scroll to position [54, 0]
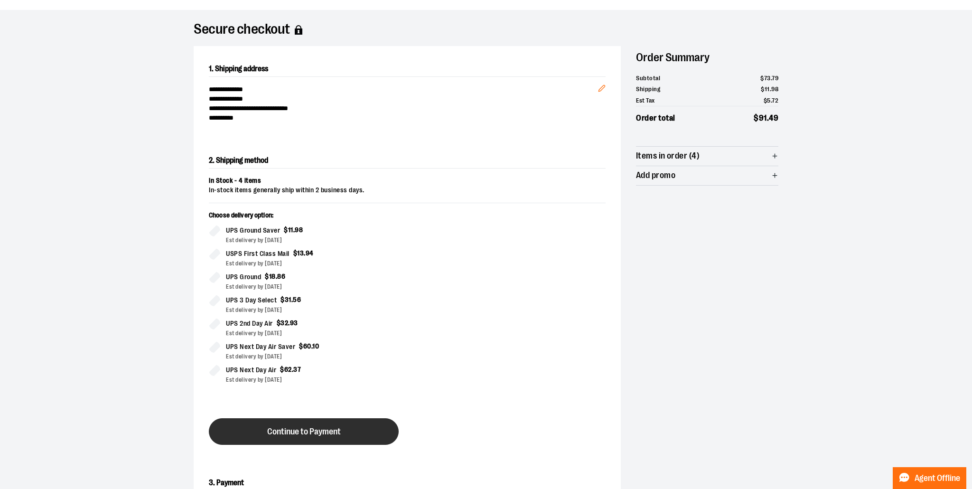
click at [297, 430] on span "Continue to Payment" at bounding box center [304, 431] width 74 height 9
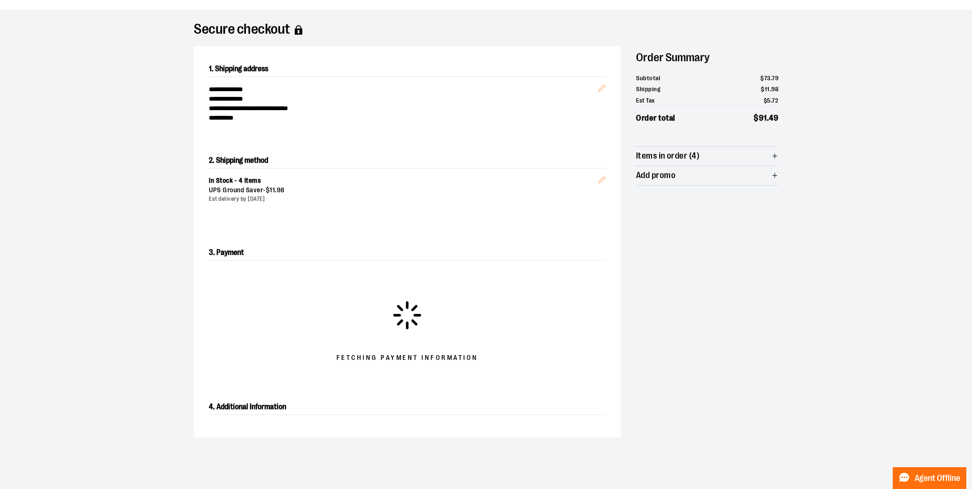
scroll to position [54, 0]
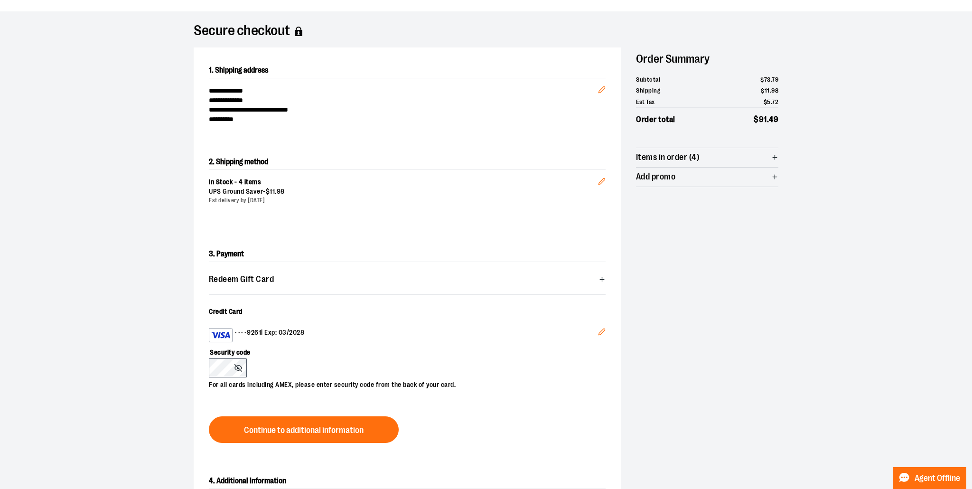
click at [238, 367] on icon at bounding box center [239, 368] width 8 height 8
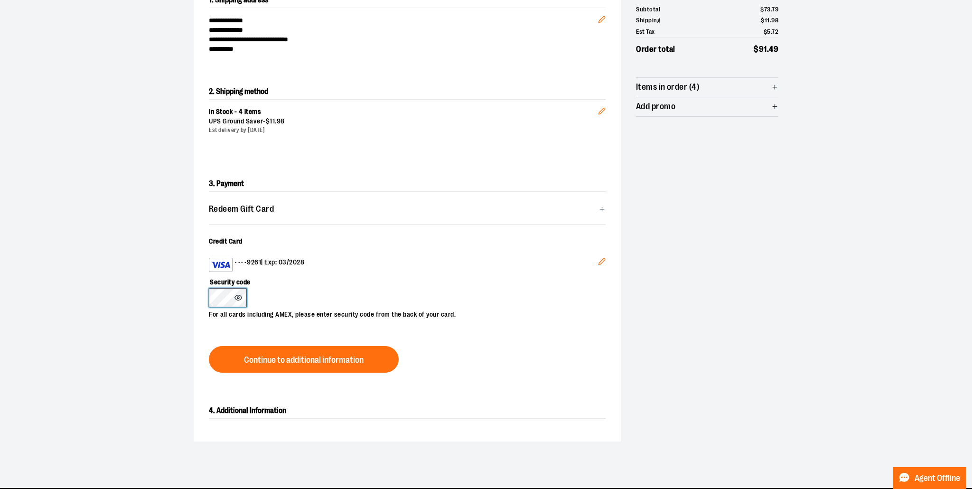
scroll to position [126, 0]
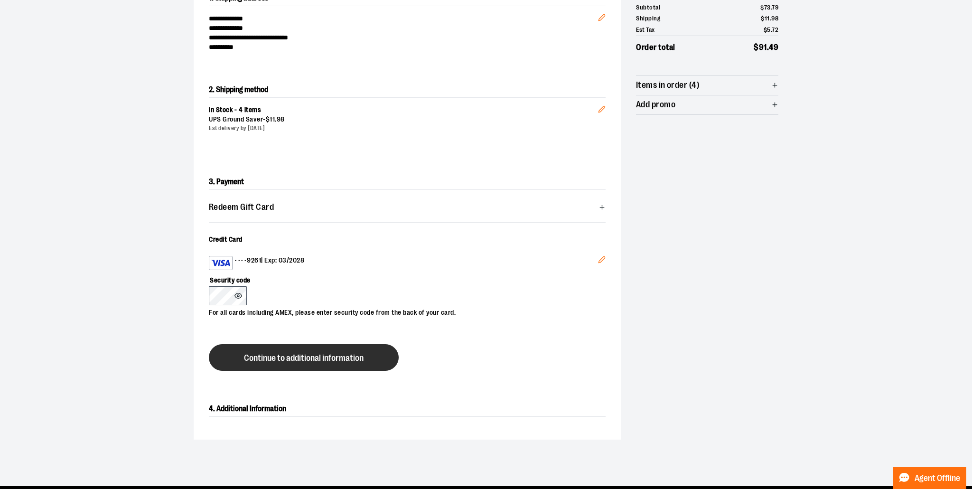
click at [336, 357] on span "Continue to additional information" at bounding box center [304, 358] width 120 height 9
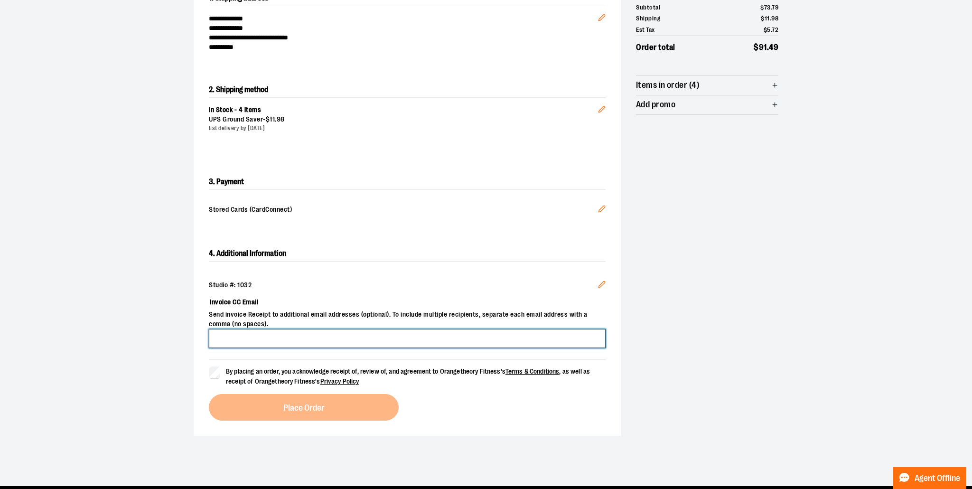
click at [337, 337] on input "Invoice CC Email" at bounding box center [407, 338] width 397 height 19
type input "**********"
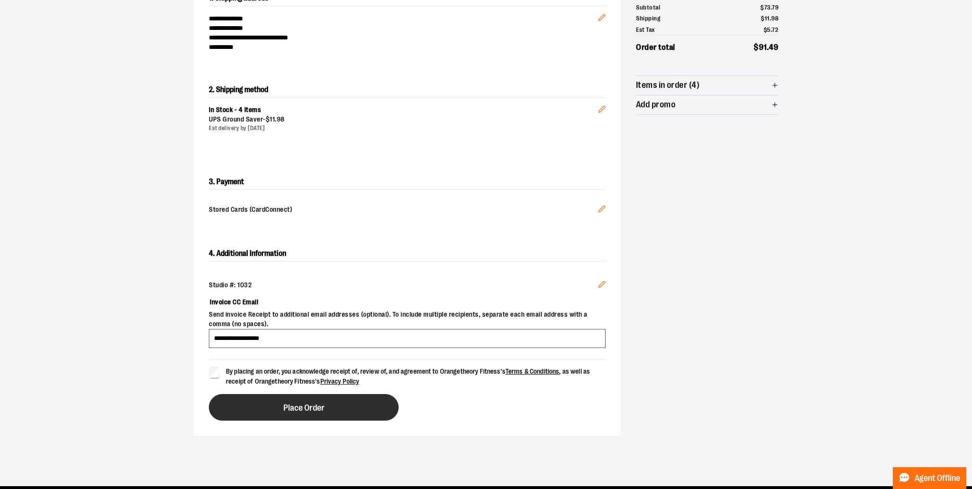
click at [340, 408] on button "Place Order" at bounding box center [304, 407] width 190 height 27
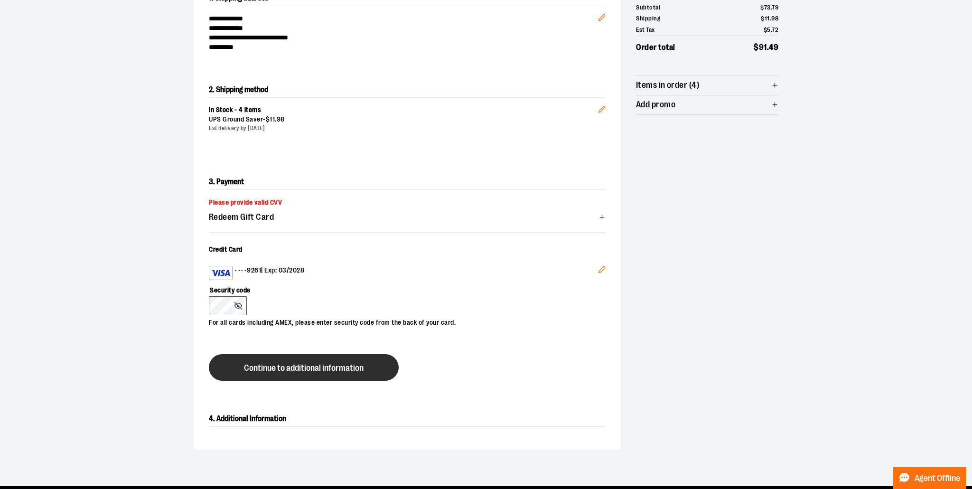
click at [289, 367] on span "Continue to additional information" at bounding box center [304, 368] width 120 height 9
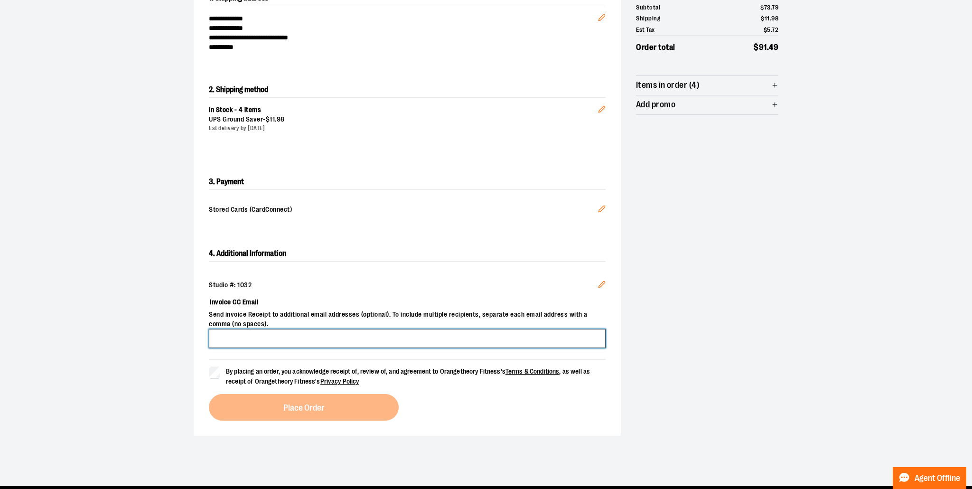
click at [264, 341] on input "Invoice CC Email" at bounding box center [407, 338] width 397 height 19
type input "**********"
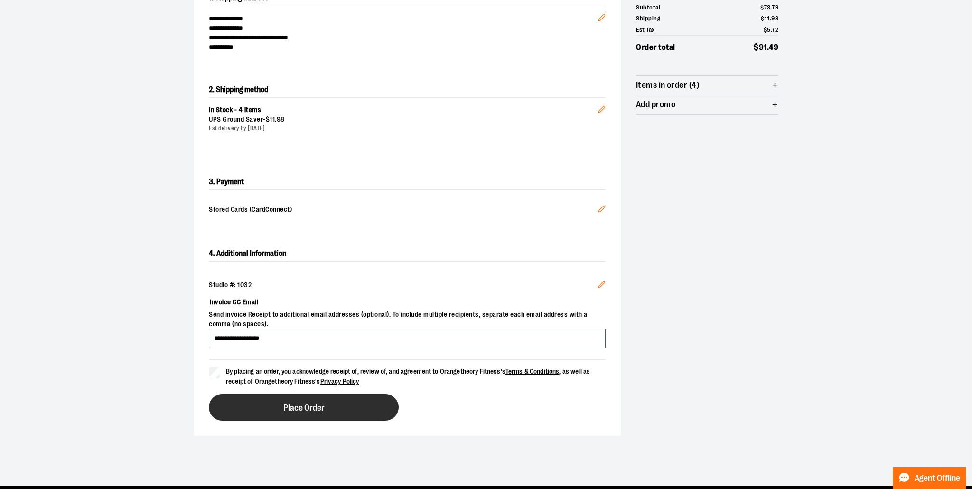
click at [334, 408] on button "Place Order" at bounding box center [304, 407] width 190 height 27
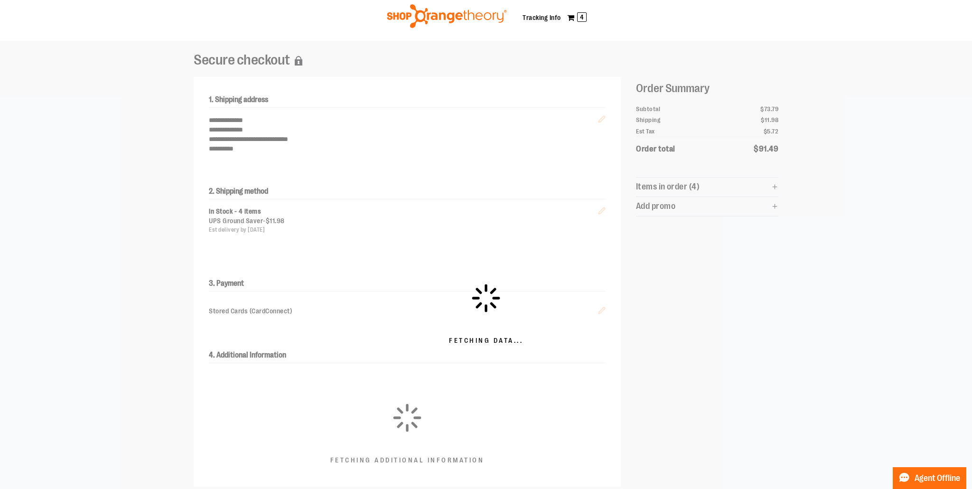
scroll to position [0, 0]
